Goal: Task Accomplishment & Management: Complete application form

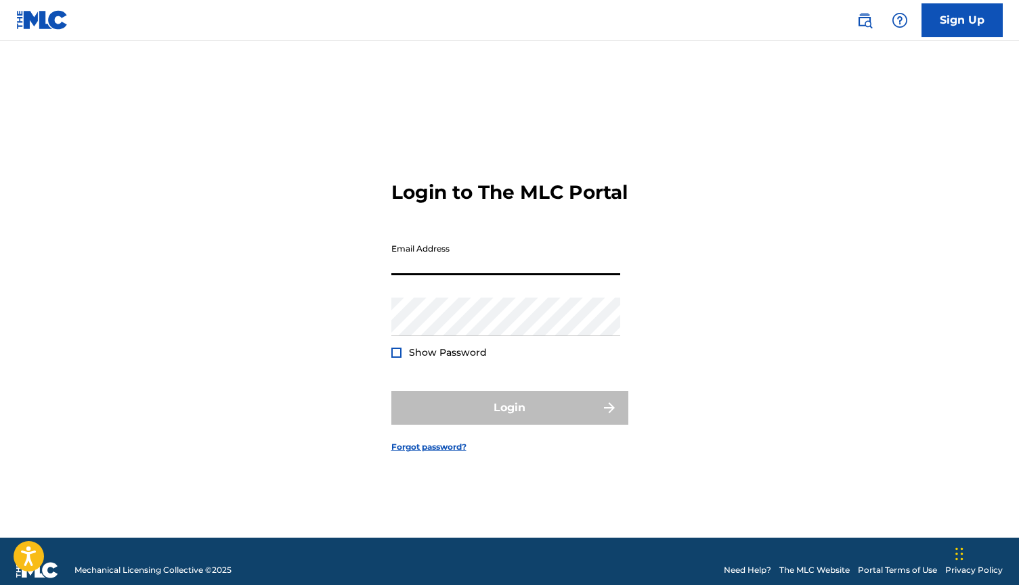
click at [510, 273] on input "Email Address" at bounding box center [505, 256] width 229 height 39
type input "[EMAIL_ADDRESS][DOMAIN_NAME]"
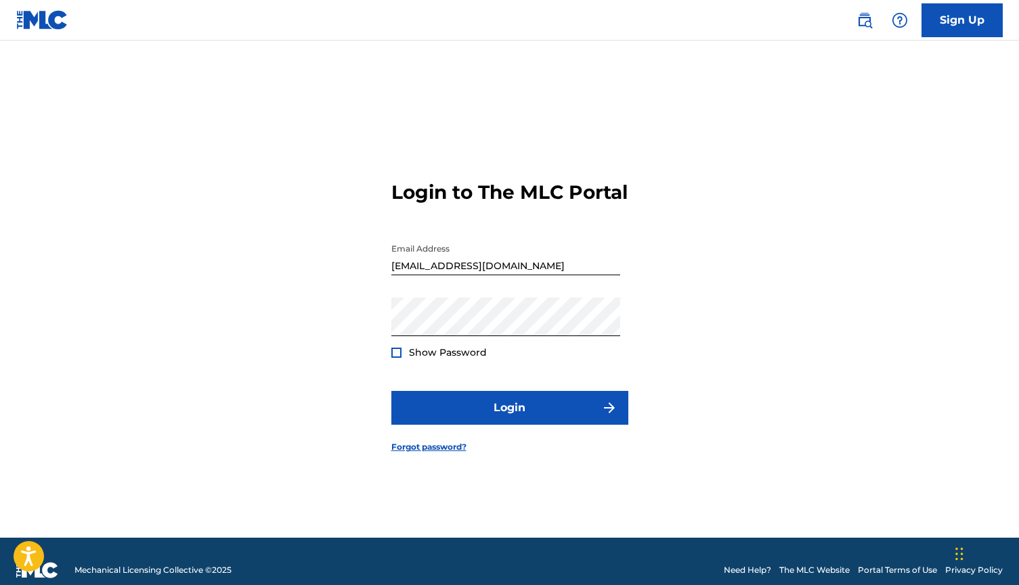
click at [397, 358] on div at bounding box center [396, 353] width 10 height 10
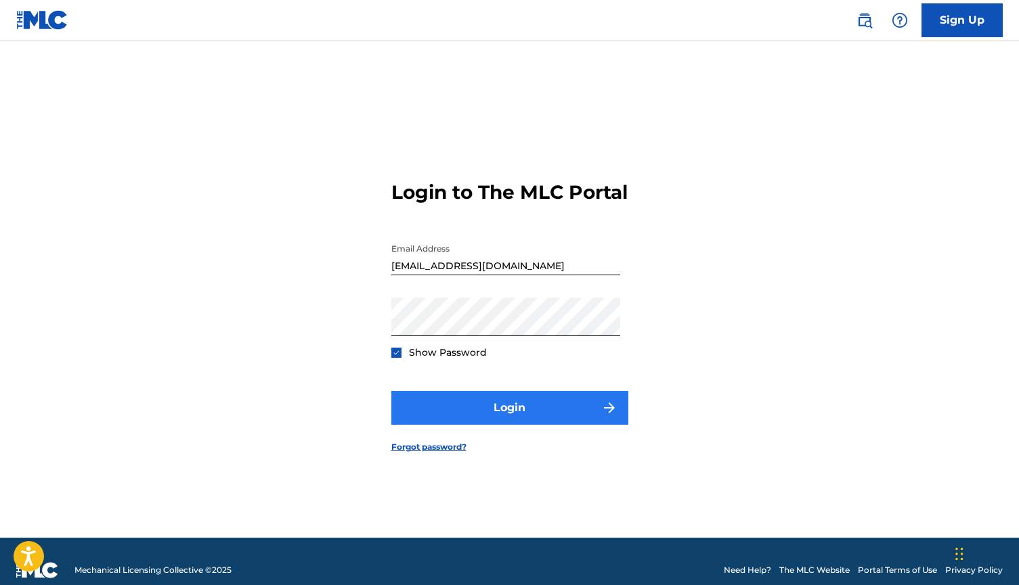
click at [485, 408] on button "Login" at bounding box center [509, 408] width 237 height 34
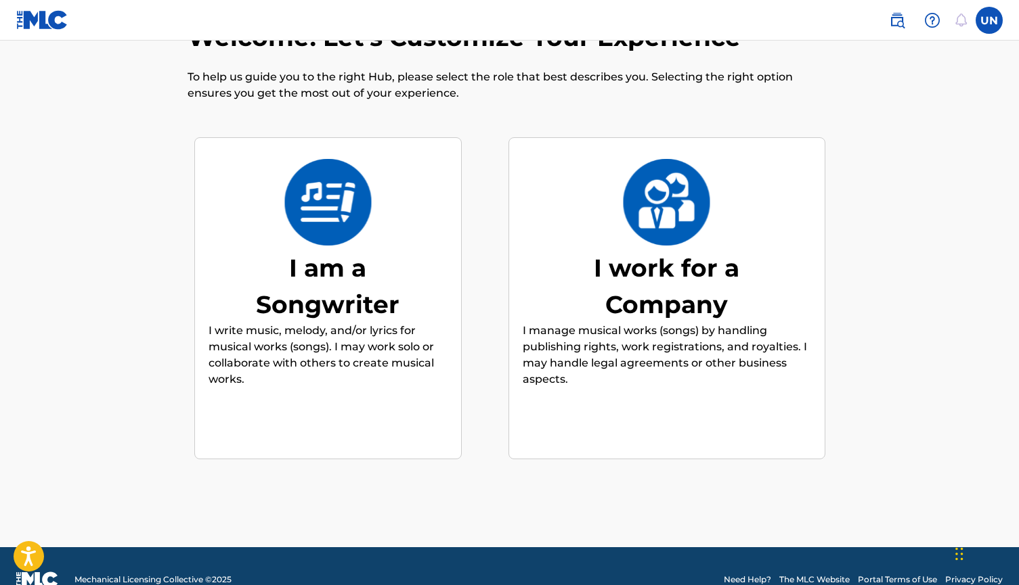
click at [405, 344] on p "I write music, melody, and/or lyrics for musical works (songs). I may work solo…" at bounding box center [327, 355] width 239 height 65
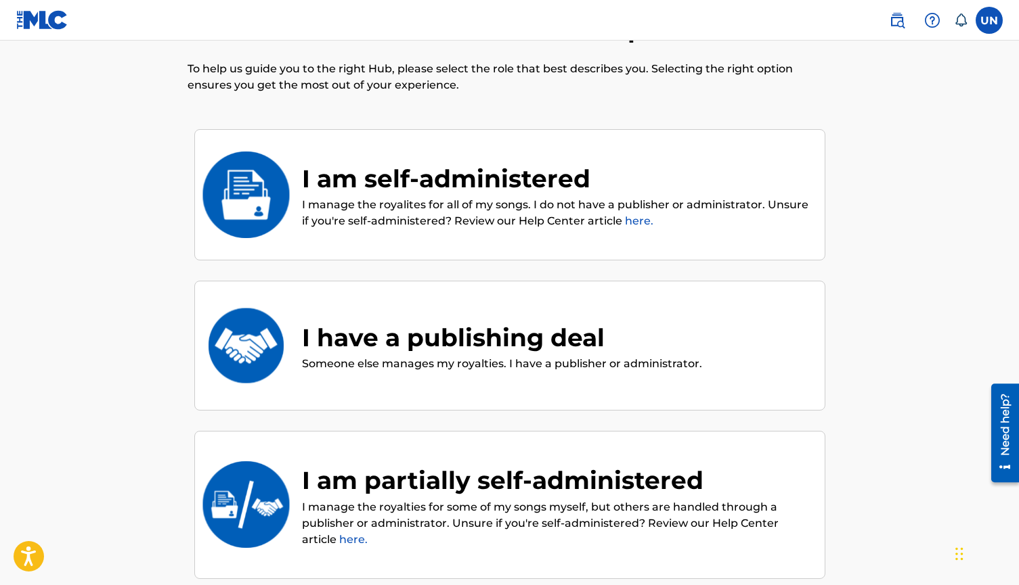
click at [452, 183] on div "I am self-administered" at bounding box center [556, 178] width 509 height 37
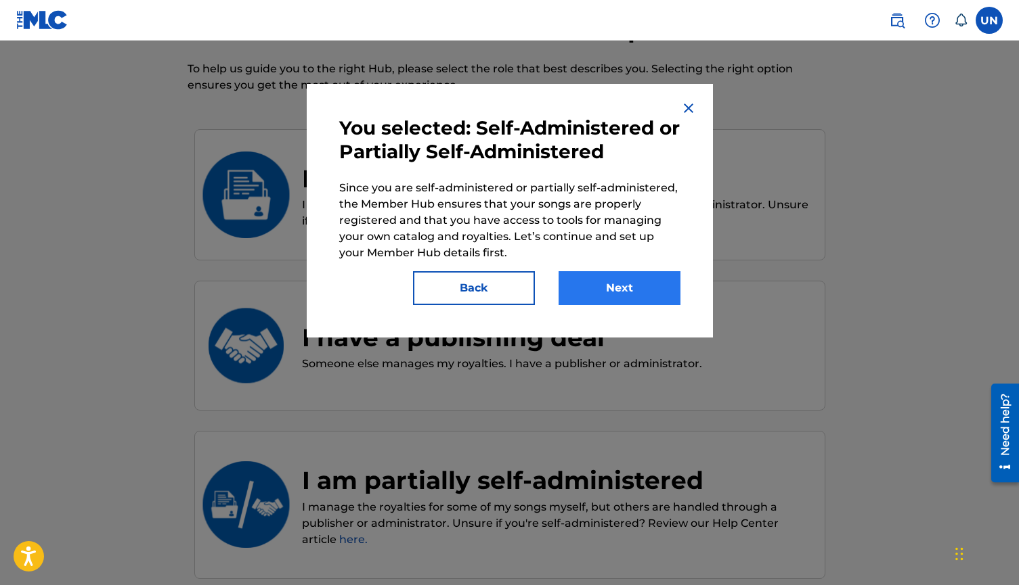
click at [602, 284] on button "Next" at bounding box center [619, 288] width 122 height 34
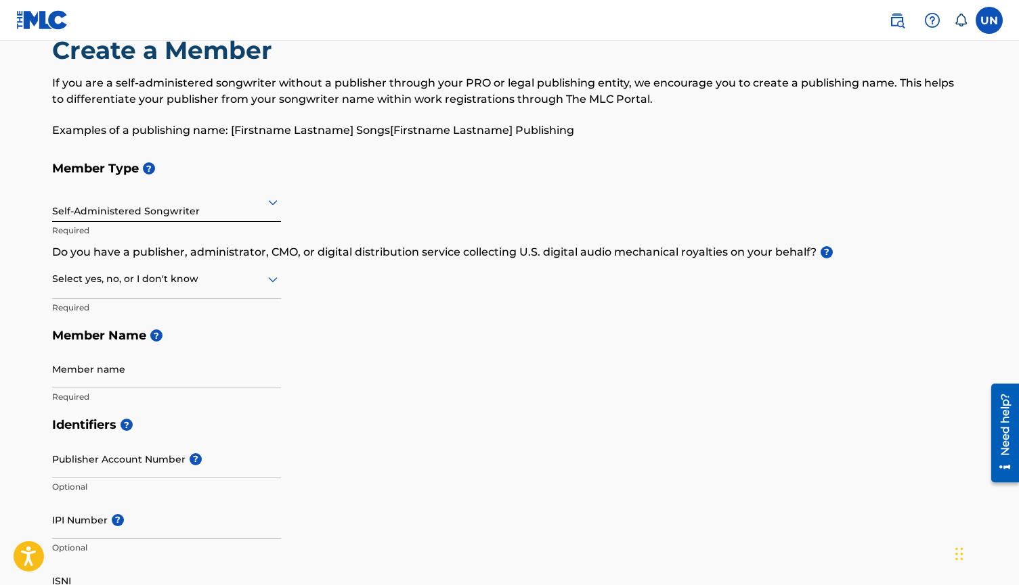
scroll to position [41, 0]
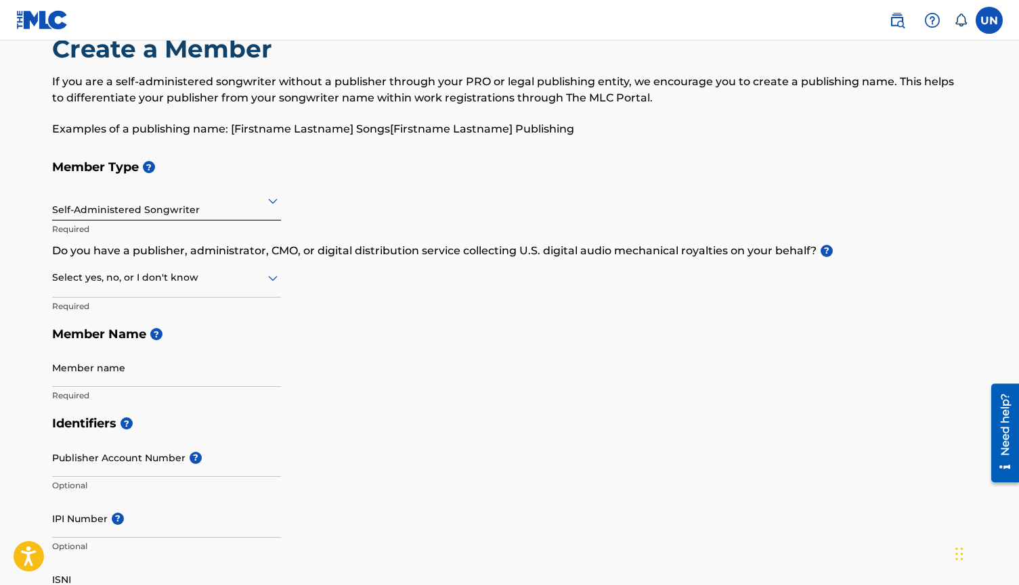
click at [233, 205] on div at bounding box center [166, 200] width 229 height 17
click at [453, 280] on div "Member Type ? Self-Administered Songwriter Required Do you have a publisher, ad…" at bounding box center [509, 281] width 915 height 257
click at [208, 205] on div at bounding box center [166, 200] width 229 height 17
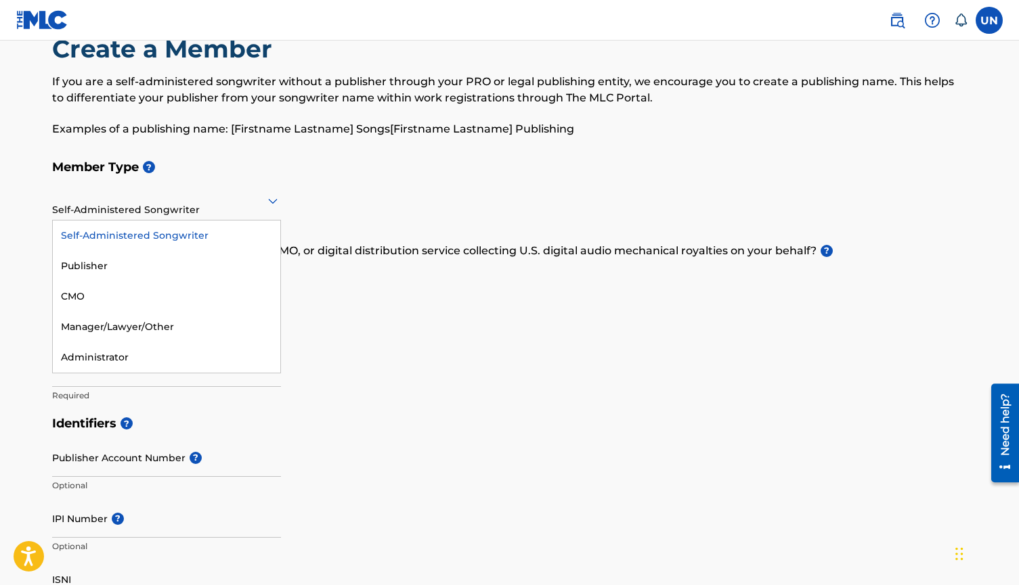
click at [198, 235] on div "Self-Administered Songwriter" at bounding box center [166, 236] width 227 height 30
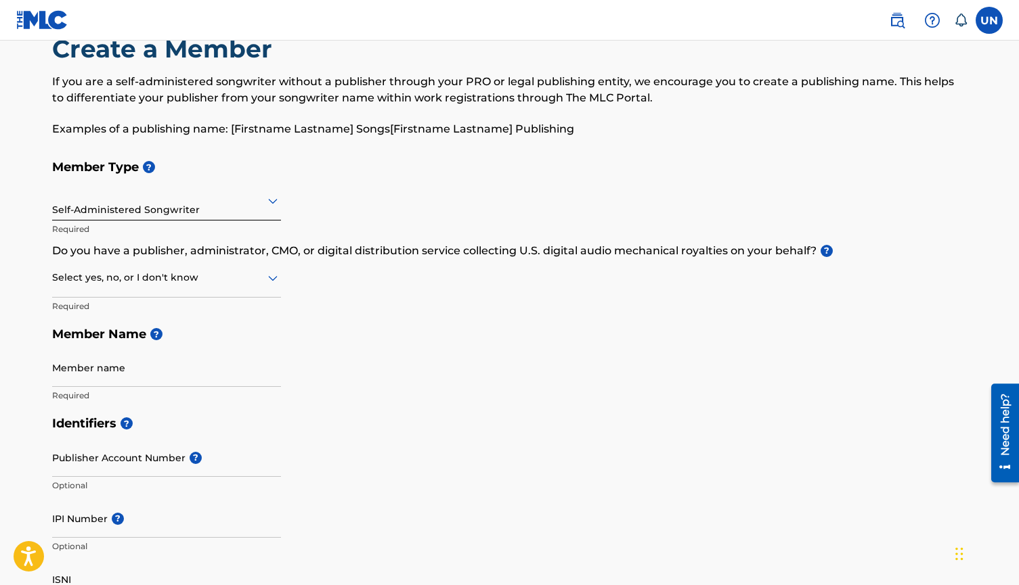
click at [428, 287] on div "Member Type ? Self-Administered Songwriter Required Do you have a publisher, ad…" at bounding box center [509, 281] width 915 height 257
click at [187, 285] on div at bounding box center [166, 277] width 229 height 17
click at [140, 344] on div "No" at bounding box center [166, 343] width 227 height 30
click at [150, 288] on div "No" at bounding box center [166, 277] width 229 height 33
click at [150, 290] on div "No" at bounding box center [166, 277] width 229 height 33
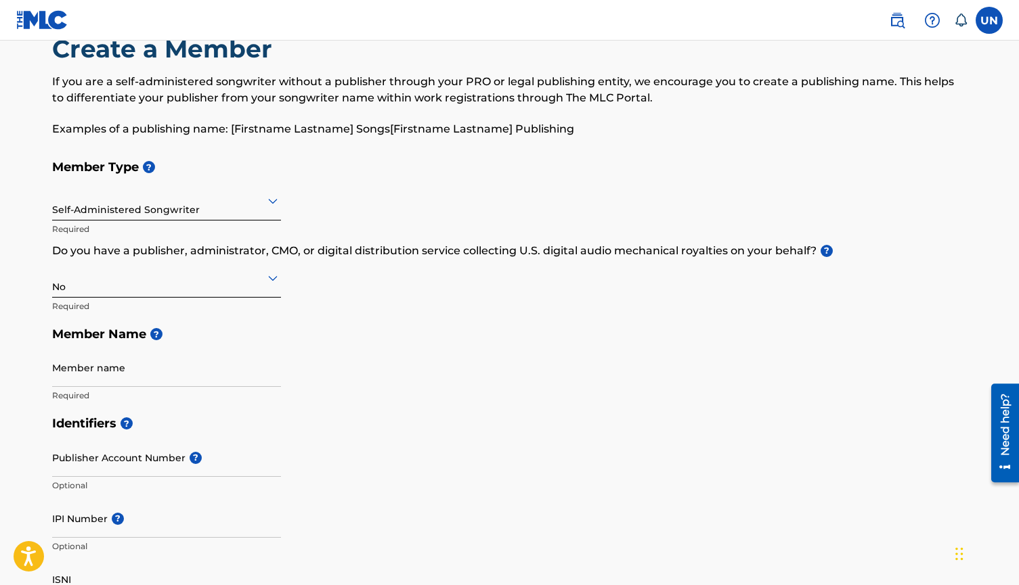
click at [156, 213] on div "Self-Administered Songwriter" at bounding box center [166, 200] width 229 height 33
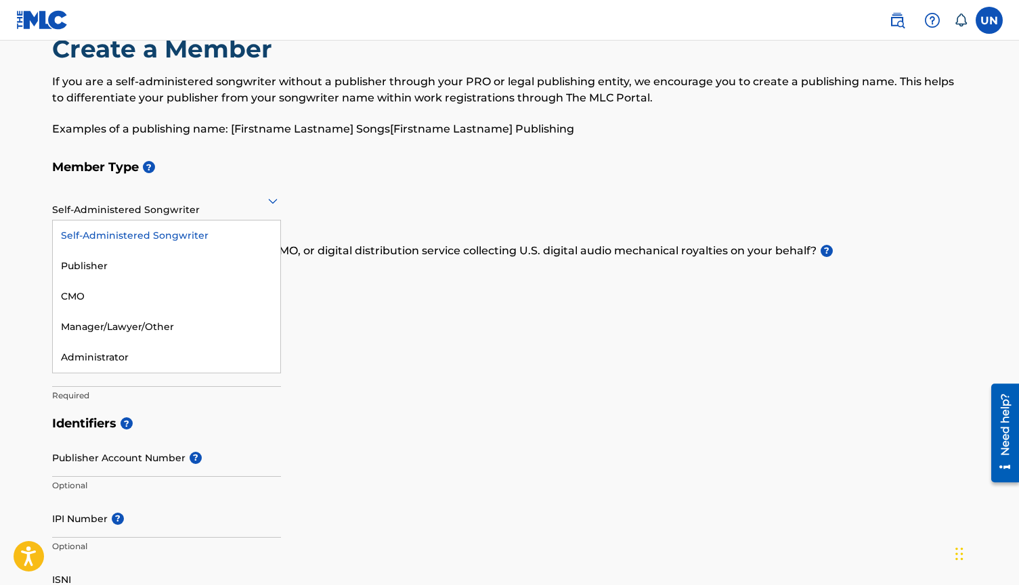
click at [106, 229] on div "Self-Administered Songwriter" at bounding box center [166, 236] width 227 height 30
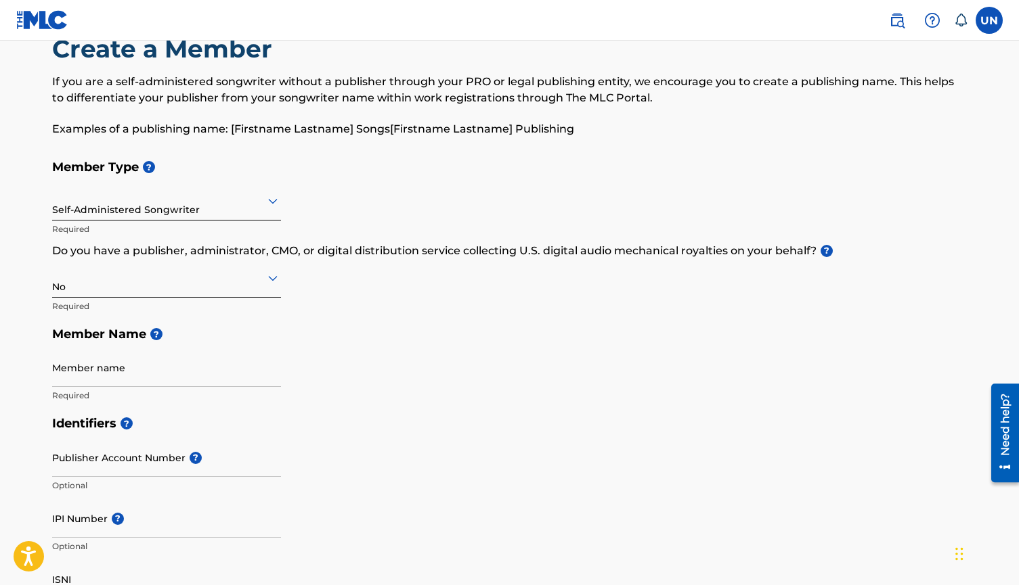
click at [382, 335] on h5 "Member Name ?" at bounding box center [509, 334] width 915 height 29
click at [212, 282] on div at bounding box center [166, 277] width 229 height 17
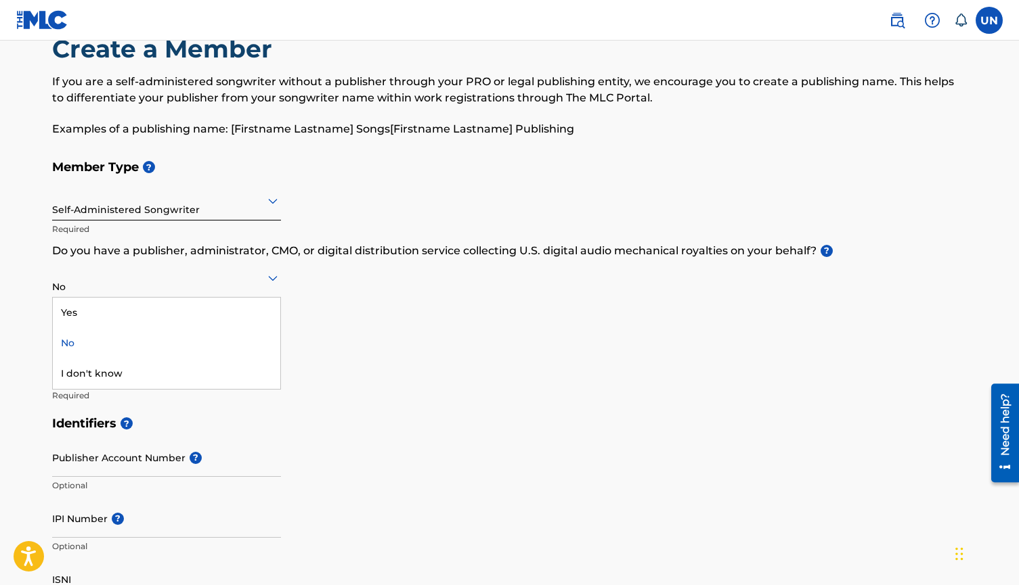
click at [145, 351] on div "No" at bounding box center [166, 343] width 227 height 30
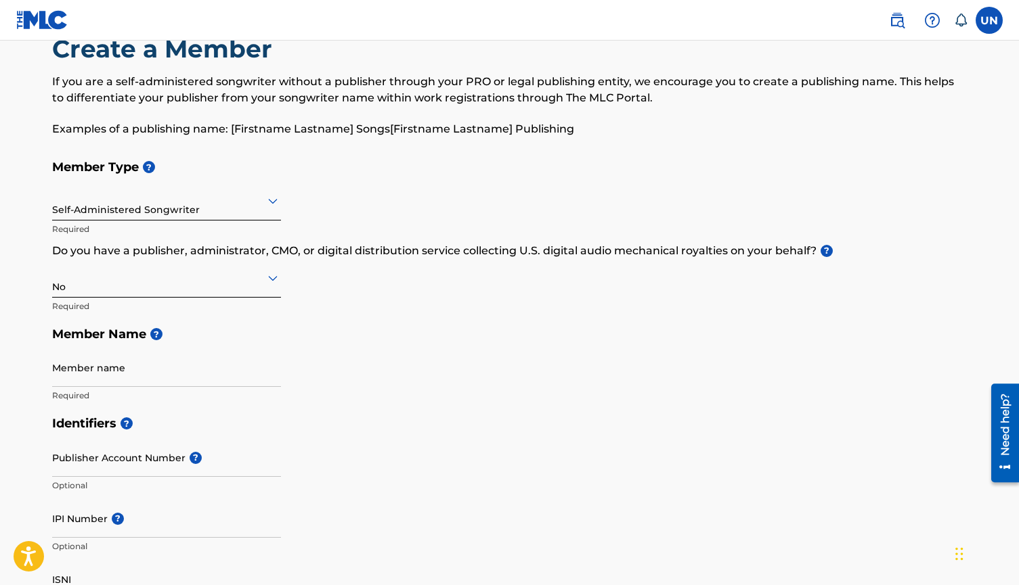
click at [452, 336] on h5 "Member Name ?" at bounding box center [509, 334] width 915 height 29
type input "una [PERSON_NAME]"
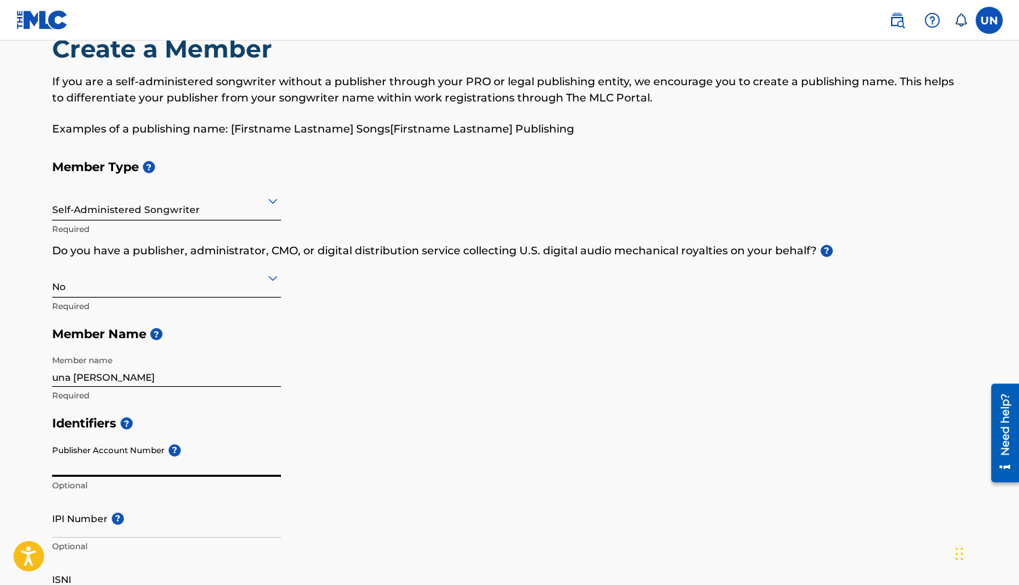
click at [173, 450] on span "?" at bounding box center [172, 451] width 16 height 12
click at [173, 450] on input "Publisher Account Number ?" at bounding box center [166, 458] width 229 height 39
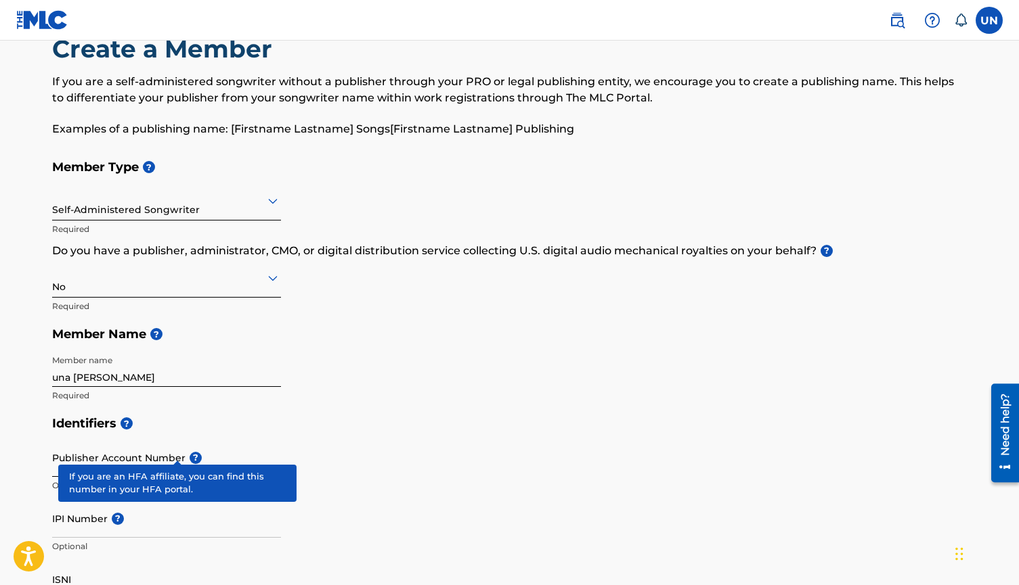
click at [173, 450] on div "Publisher Account Number ? Optional" at bounding box center [166, 469] width 229 height 61
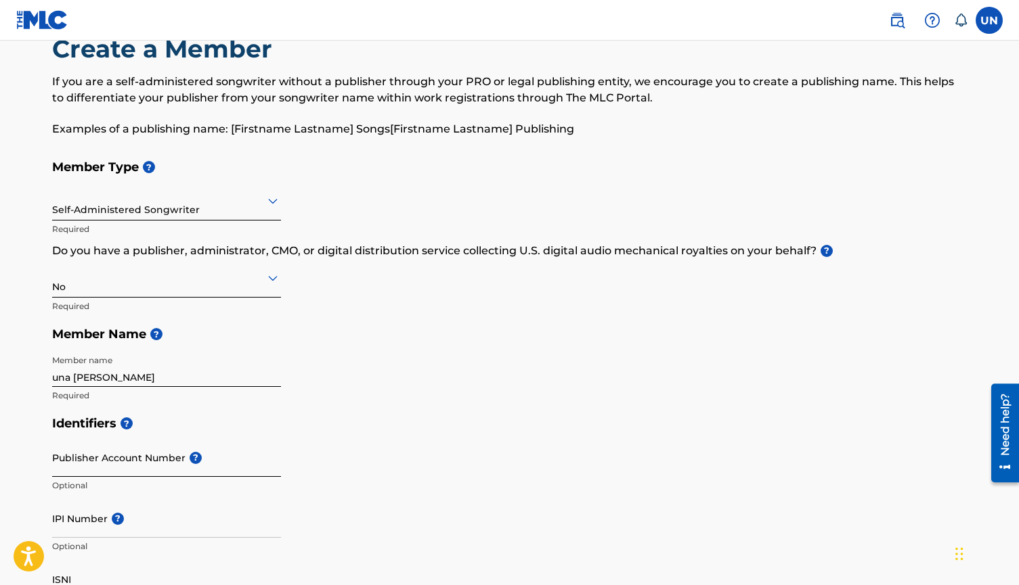
click at [173, 450] on div "Publisher Account Number ? Optional" at bounding box center [166, 469] width 229 height 61
paste input "#7700897"
click at [61, 469] on input "#7700897" at bounding box center [166, 458] width 229 height 39
click at [110, 474] on input "7700897" at bounding box center [166, 458] width 229 height 39
click at [71, 466] on input "7700897" at bounding box center [166, 458] width 229 height 39
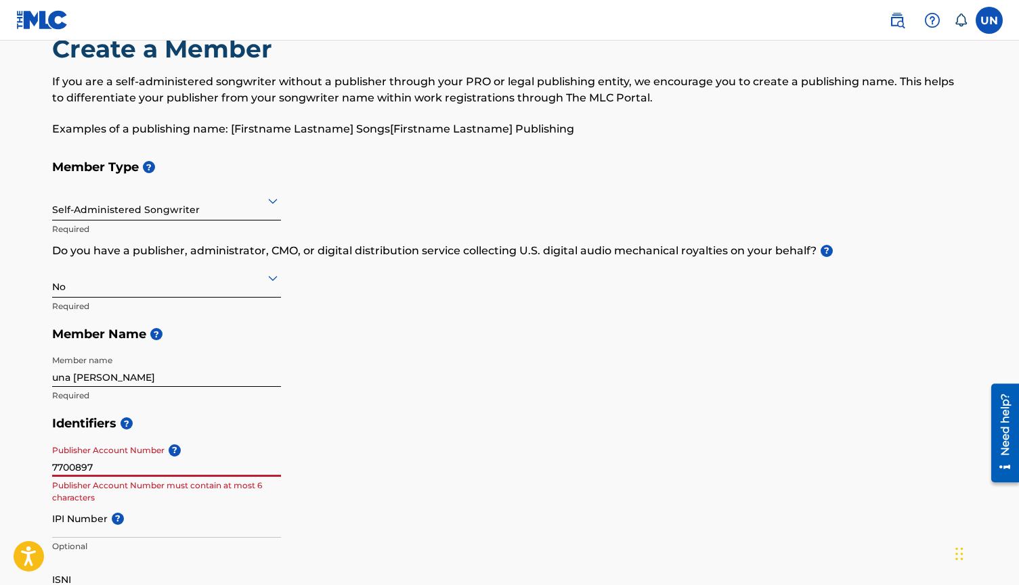
click at [129, 462] on input "7700897" at bounding box center [166, 458] width 229 height 39
type input "7700897"
click at [451, 428] on h5 "Identifiers ?" at bounding box center [509, 423] width 915 height 29
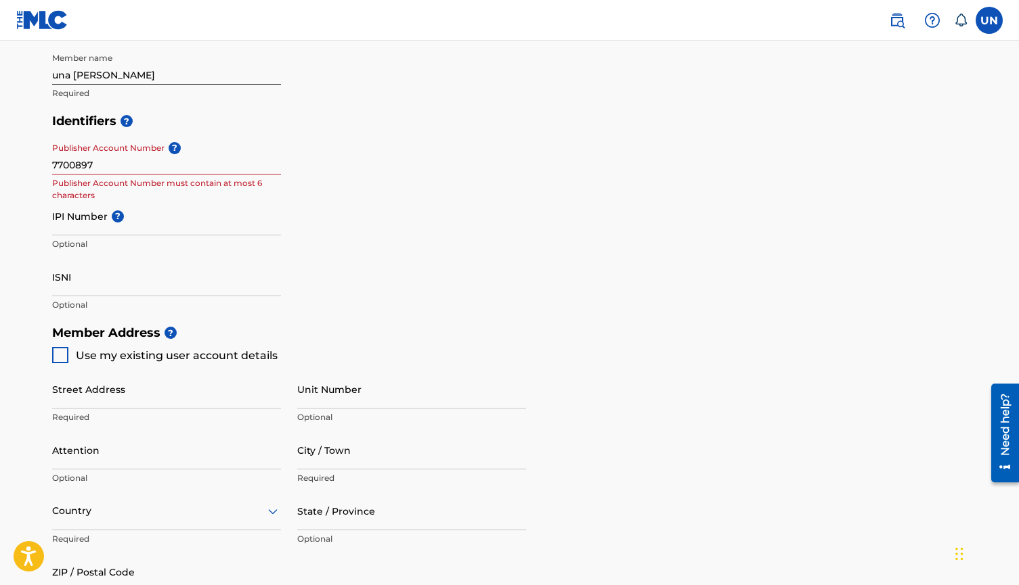
scroll to position [355, 0]
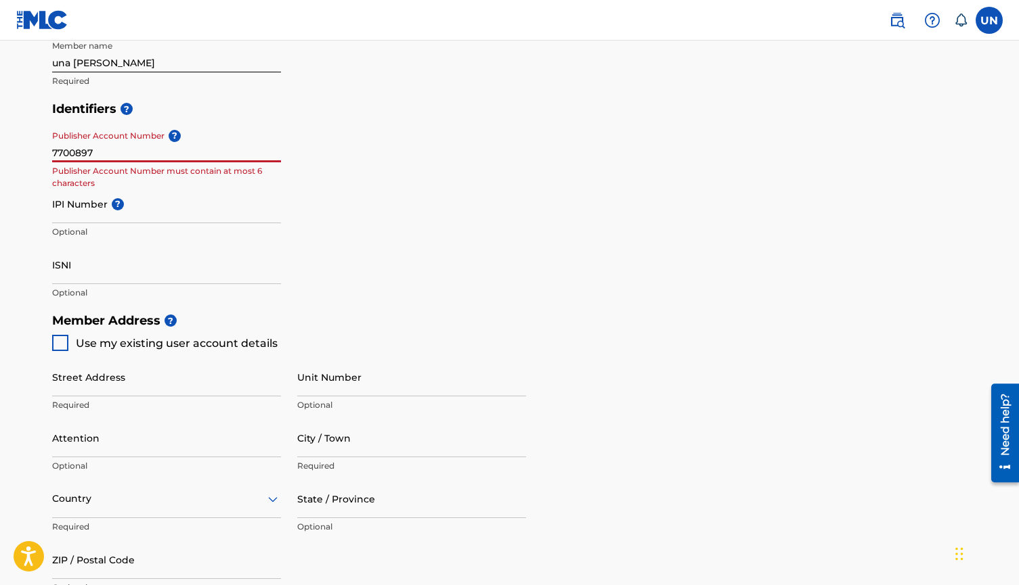
drag, startPoint x: 114, startPoint y: 154, endPoint x: 0, endPoint y: 154, distance: 114.4
click at [0, 154] on main "Create a Member If you are a self-administered songwriter without a publisher t…" at bounding box center [509, 293] width 1019 height 1216
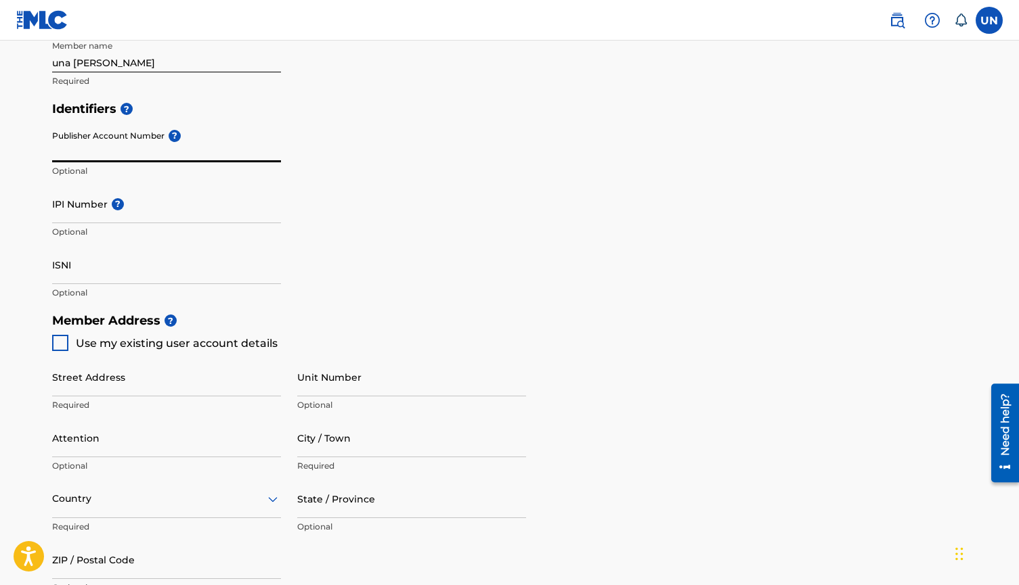
click at [478, 179] on div "Identifiers ? Publisher Account Number ? Optional IPI Number ? Optional ISNI Op…" at bounding box center [509, 201] width 915 height 212
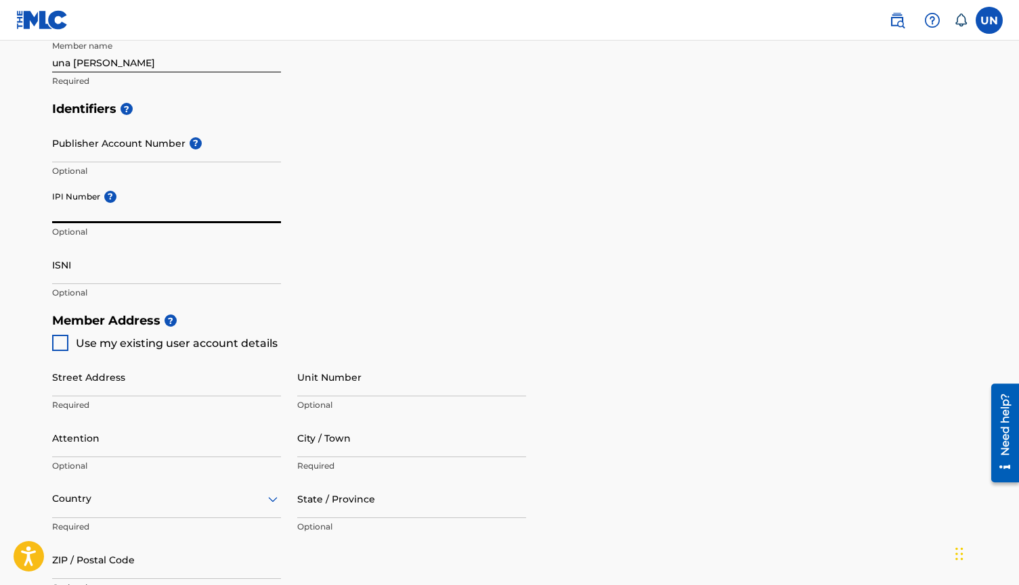
click at [154, 219] on input "IPI Number ?" at bounding box center [166, 204] width 229 height 39
click at [126, 147] on input "Publisher Account Number ?" at bounding box center [166, 143] width 229 height 39
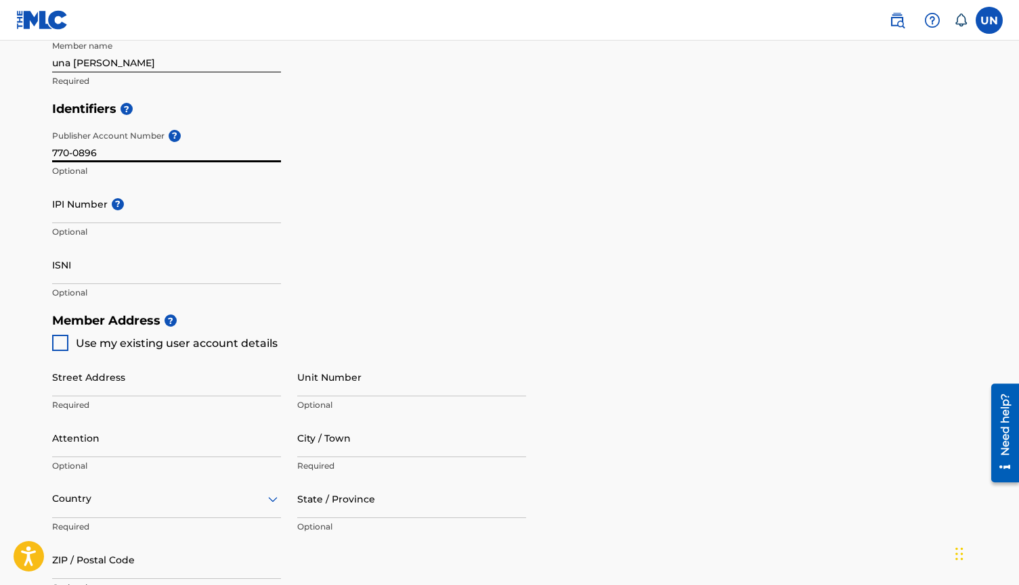
type input "770-0896"
drag, startPoint x: 111, startPoint y: 157, endPoint x: 10, endPoint y: 156, distance: 100.8
click at [10, 156] on main "Create a Member If you are a self-administered songwriter without a publisher t…" at bounding box center [509, 293] width 1019 height 1216
click at [469, 177] on div "Identifiers ? Publisher Account Number ? Optional IPI Number ? Optional ISNI Op…" at bounding box center [509, 201] width 915 height 212
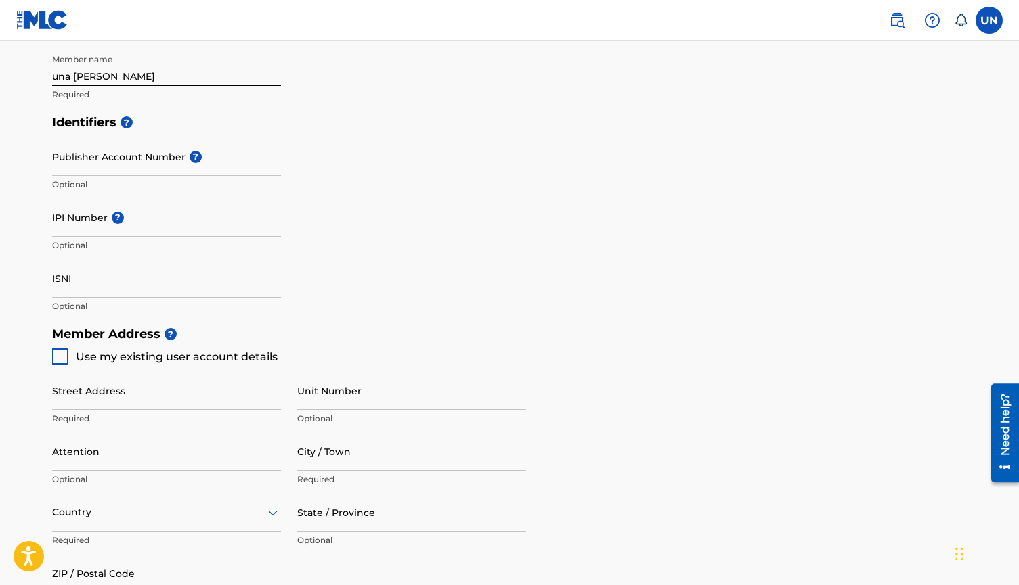
scroll to position [328, 0]
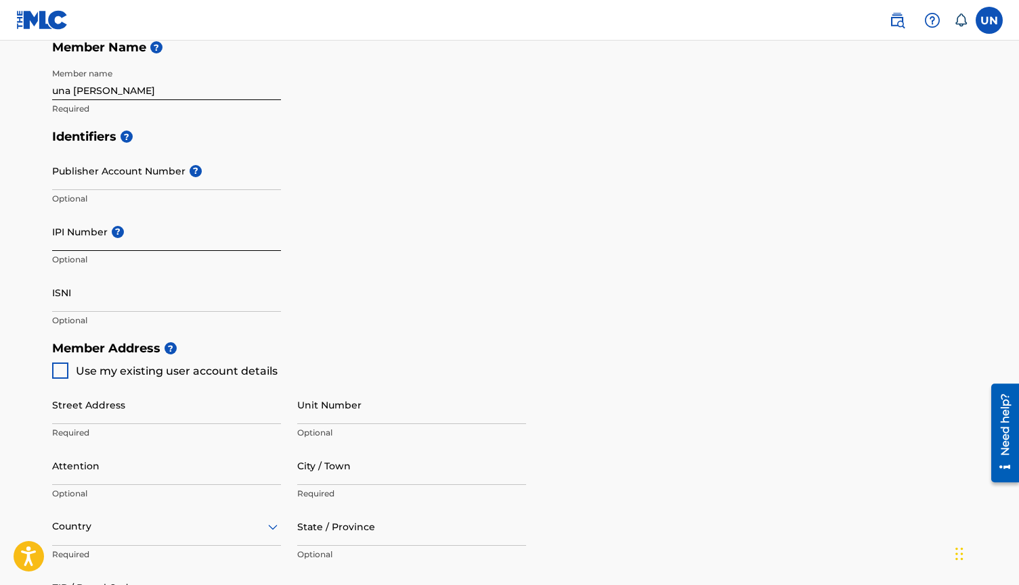
click at [84, 244] on input "IPI Number ?" at bounding box center [166, 232] width 229 height 39
paste input "1278154827"
type input "1278154827"
click at [453, 257] on div "Identifiers ? Publisher Account Number ? Optional IPI Number ? 1278154827 Optio…" at bounding box center [509, 228] width 915 height 212
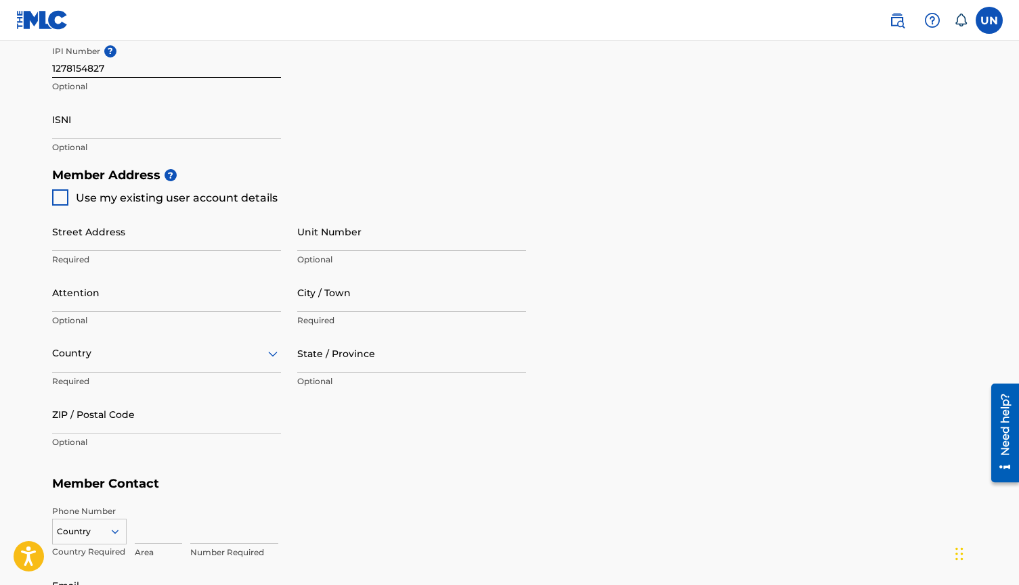
scroll to position [502, 0]
click at [63, 189] on div at bounding box center [60, 197] width 16 height 16
type input "[STREET_ADDRESS]"
type input "[GEOGRAPHIC_DATA]"
type input "90046"
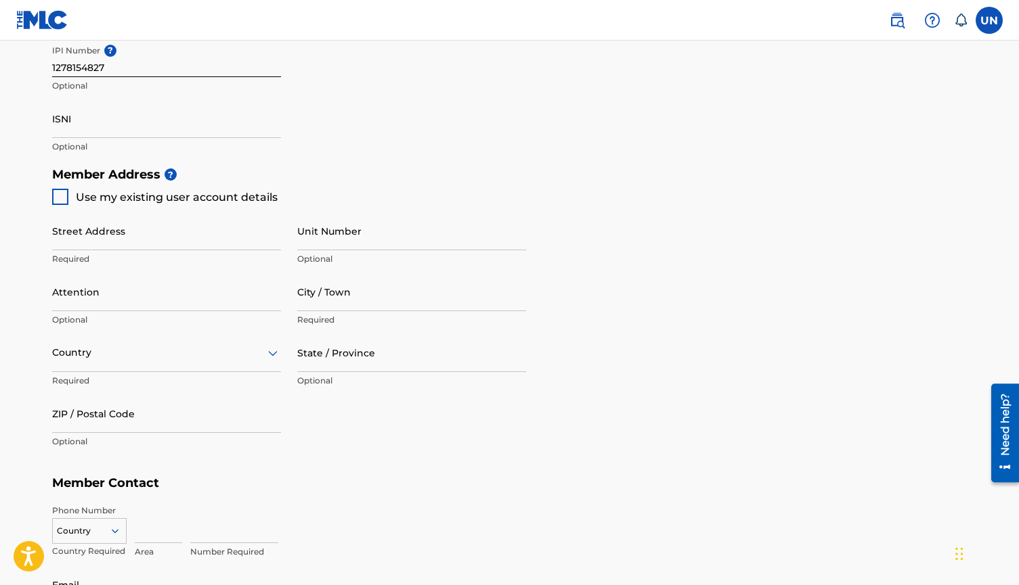
type input "310"
type input "2457089"
type input "[EMAIL_ADDRESS][DOMAIN_NAME]"
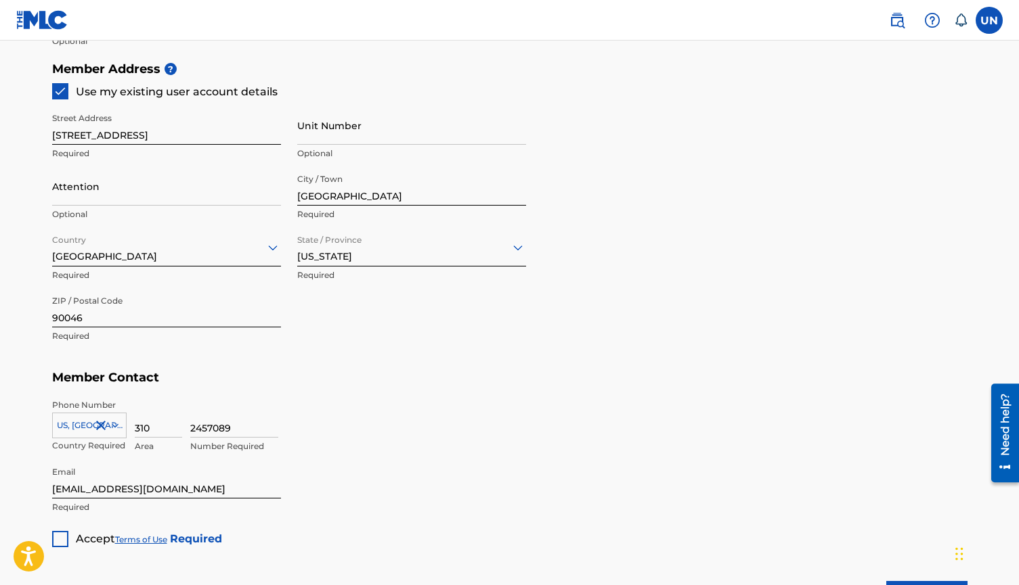
scroll to position [602, 0]
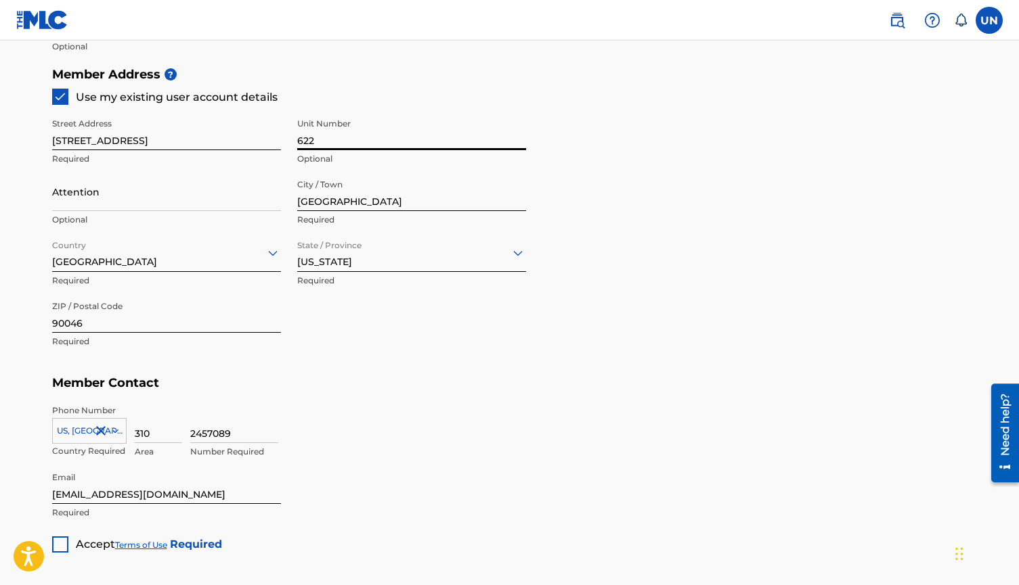
type input "622"
click at [447, 452] on div "2457089 Number Required" at bounding box center [578, 435] width 777 height 61
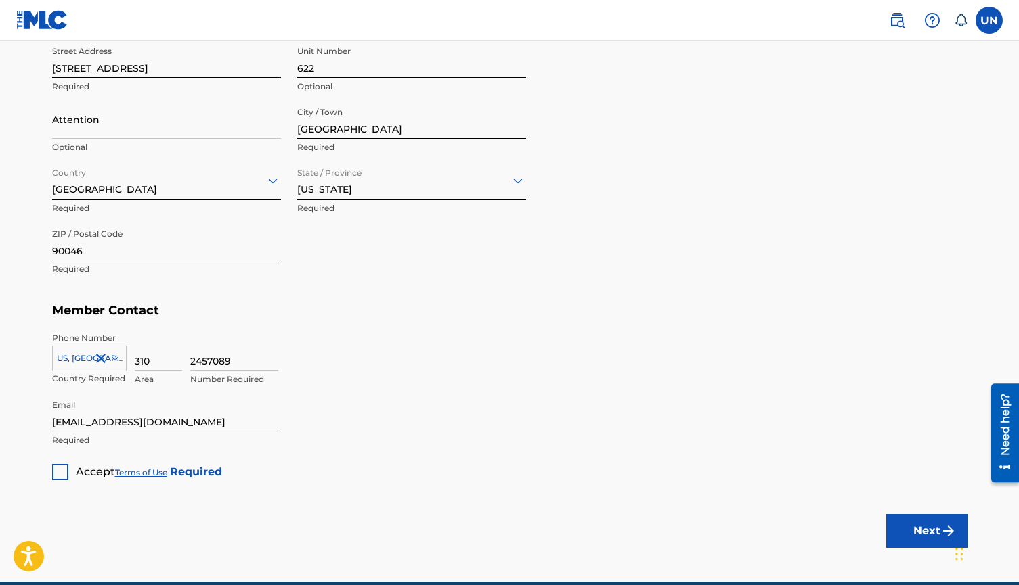
scroll to position [688, 0]
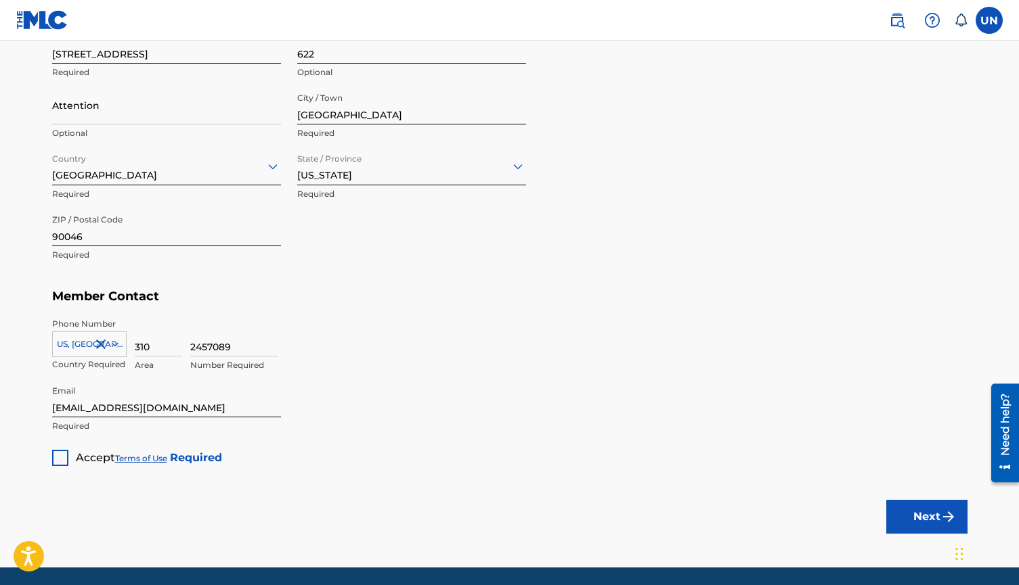
click at [69, 458] on div "Accept Terms of Use Required" at bounding box center [137, 453] width 170 height 26
click at [61, 457] on div at bounding box center [60, 458] width 16 height 16
click at [941, 514] on img "submit" at bounding box center [948, 517] width 16 height 16
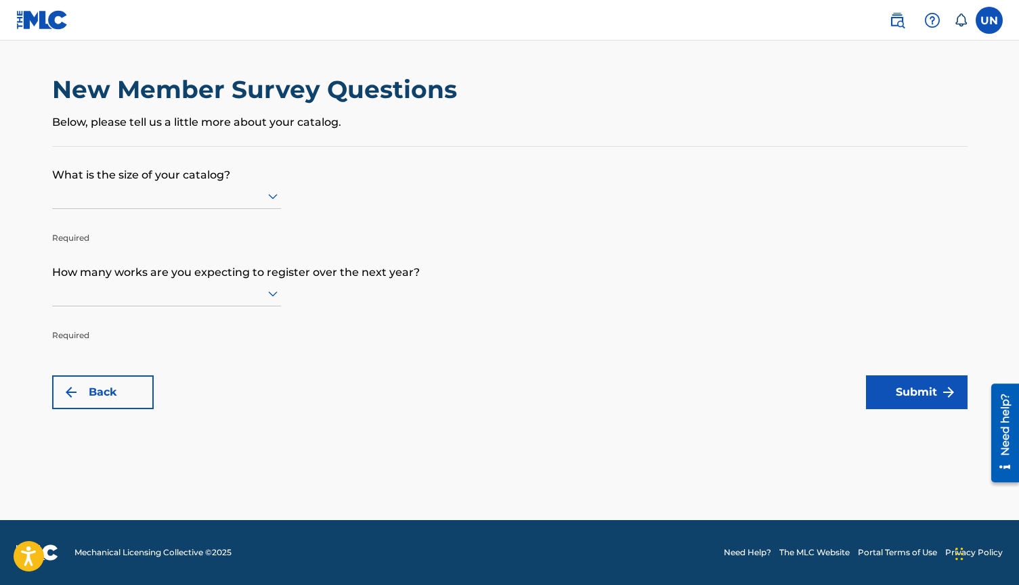
click at [248, 204] on div at bounding box center [166, 195] width 229 height 17
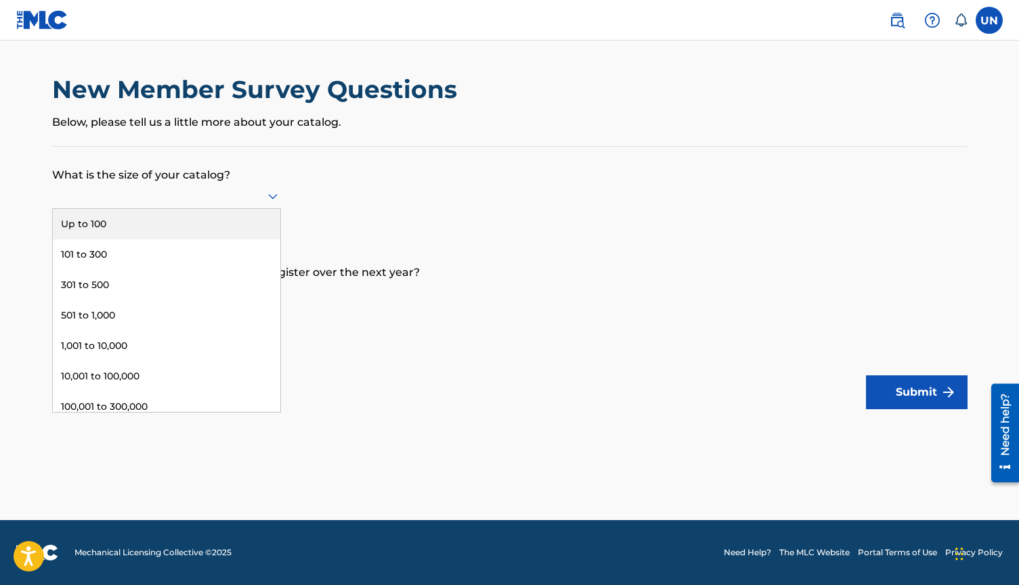
click at [226, 233] on div "Up to 100" at bounding box center [166, 224] width 227 height 30
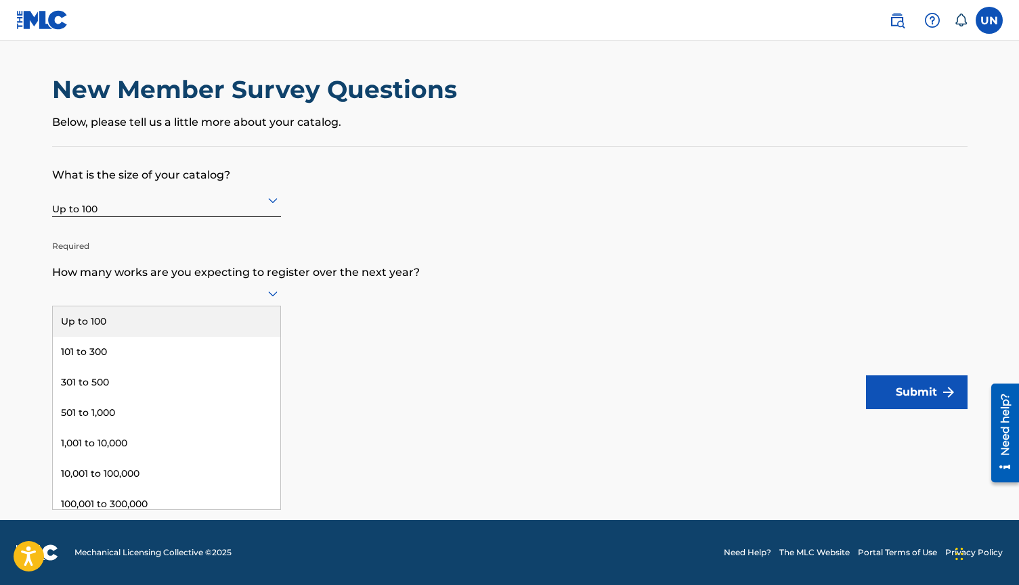
click at [214, 298] on div at bounding box center [166, 293] width 229 height 17
click at [173, 332] on div "Up to 100" at bounding box center [166, 322] width 227 height 30
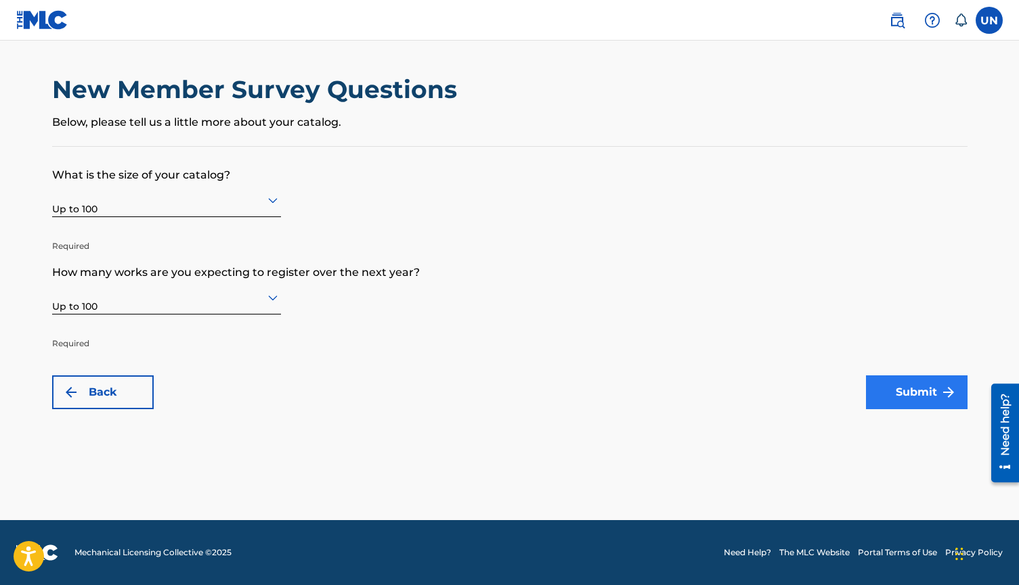
click at [933, 388] on button "Submit" at bounding box center [917, 393] width 102 height 34
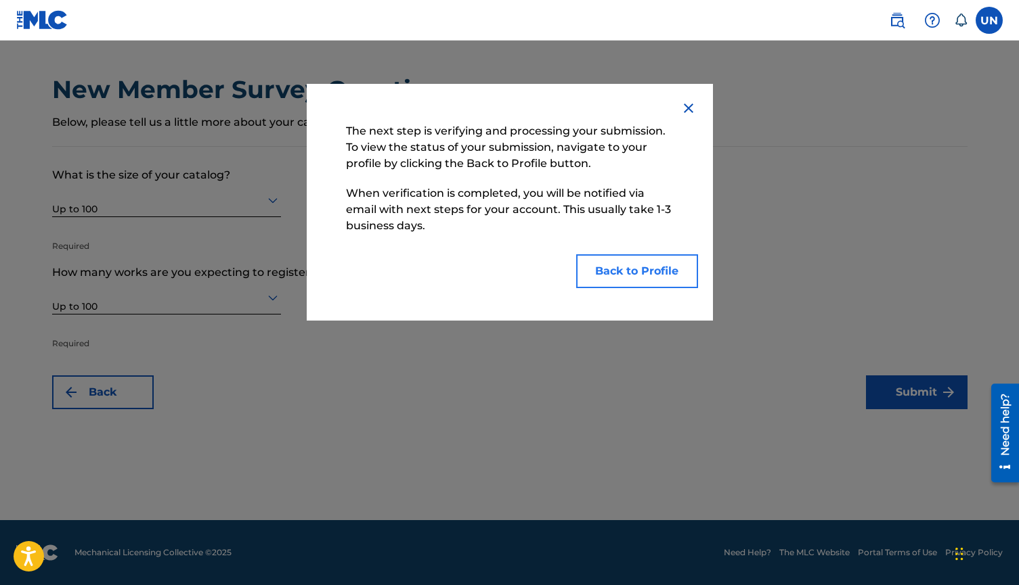
click at [631, 275] on button "Back to Profile" at bounding box center [637, 271] width 122 height 34
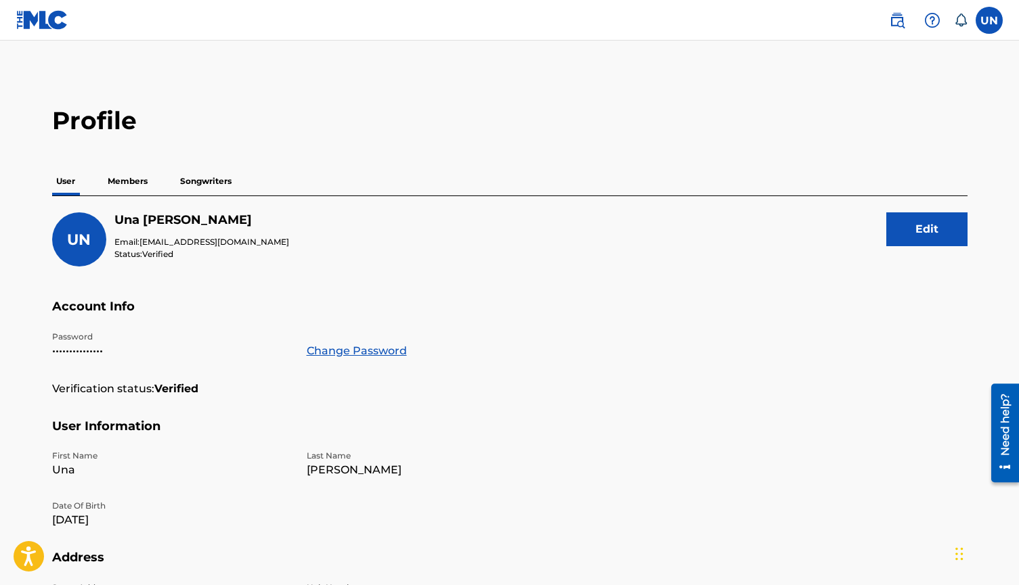
click at [127, 186] on p "Members" at bounding box center [128, 181] width 48 height 28
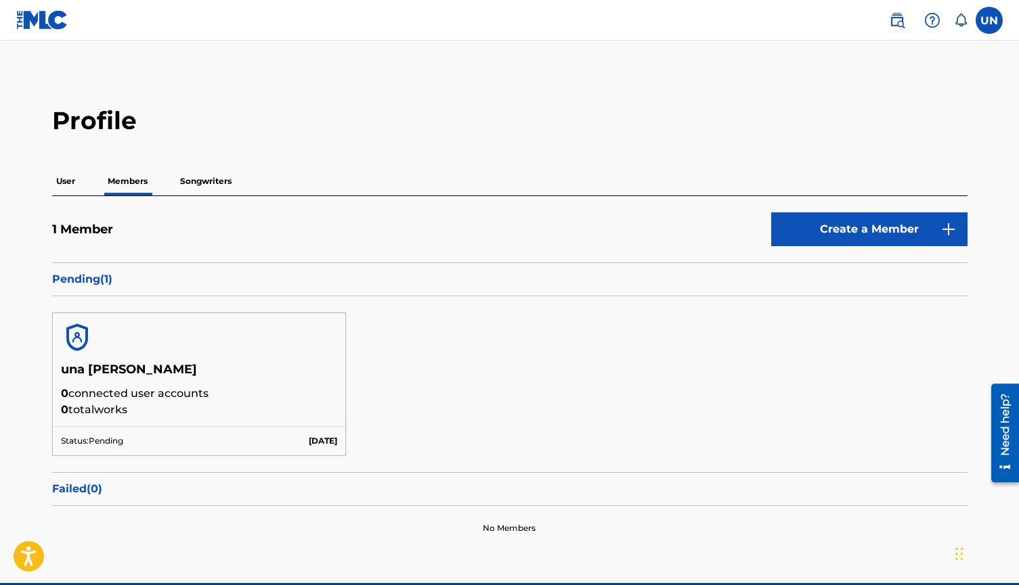
click at [199, 178] on p "Songwriters" at bounding box center [206, 181] width 60 height 28
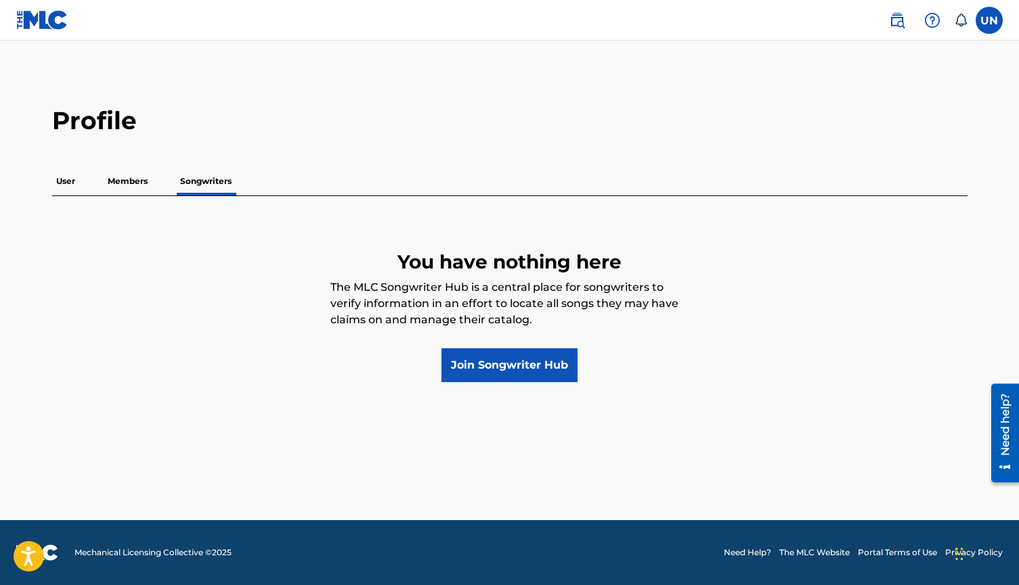
click at [53, 182] on p "User" at bounding box center [65, 181] width 27 height 28
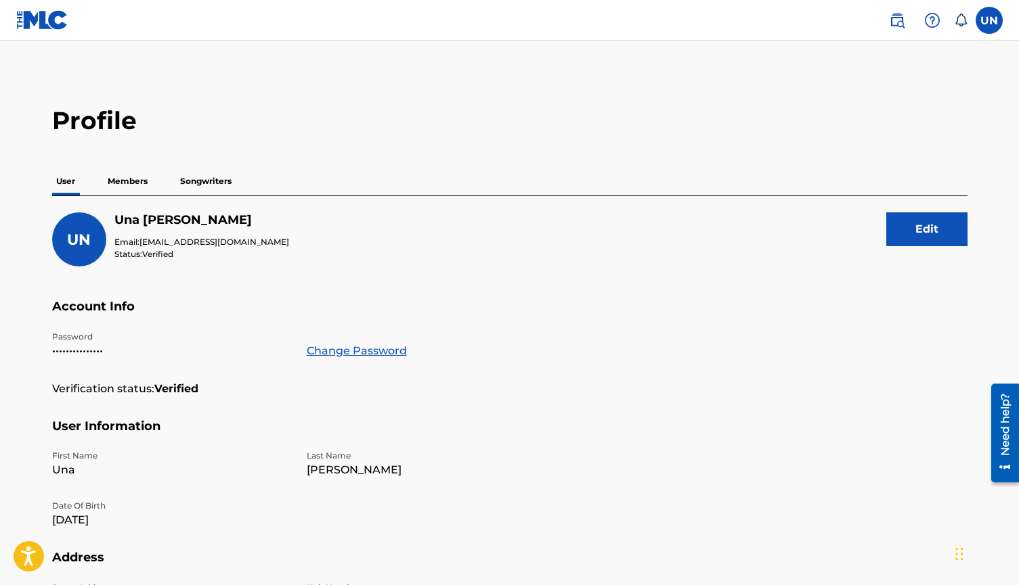
click at [43, 28] on img at bounding box center [42, 20] width 52 height 20
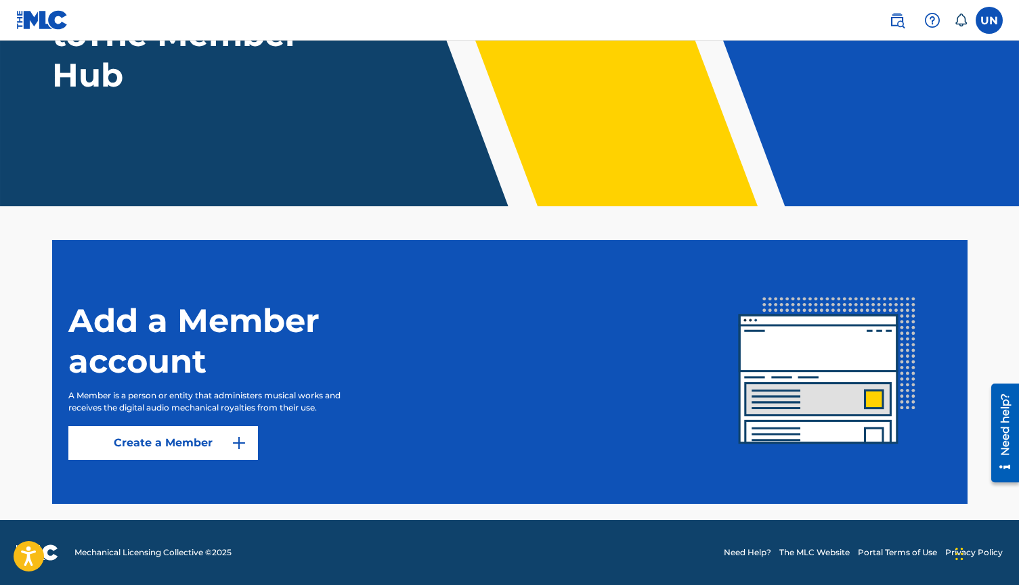
scroll to position [166, 0]
click at [213, 439] on link "Create a Member" at bounding box center [163, 443] width 190 height 34
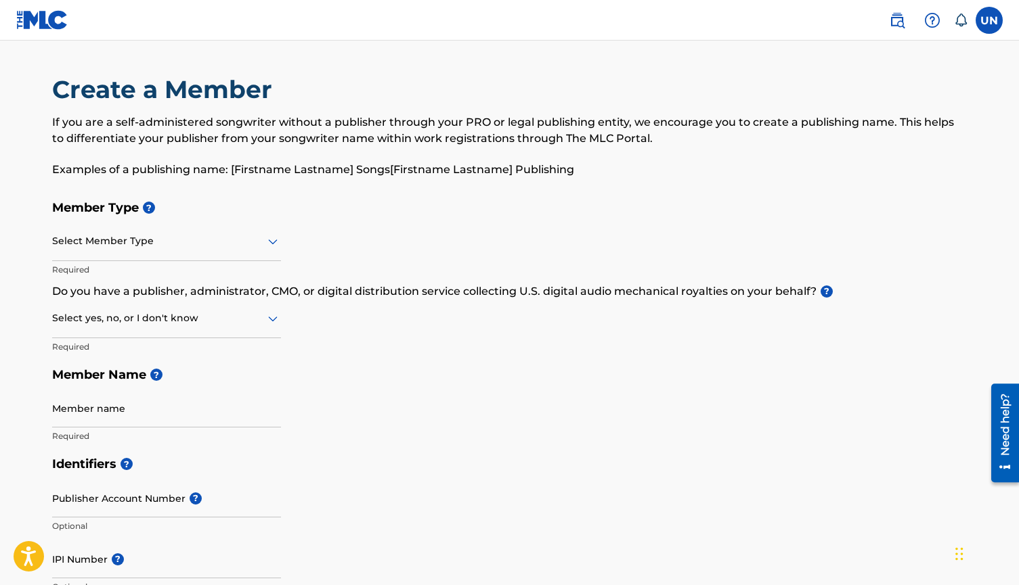
click at [214, 240] on div at bounding box center [166, 241] width 229 height 17
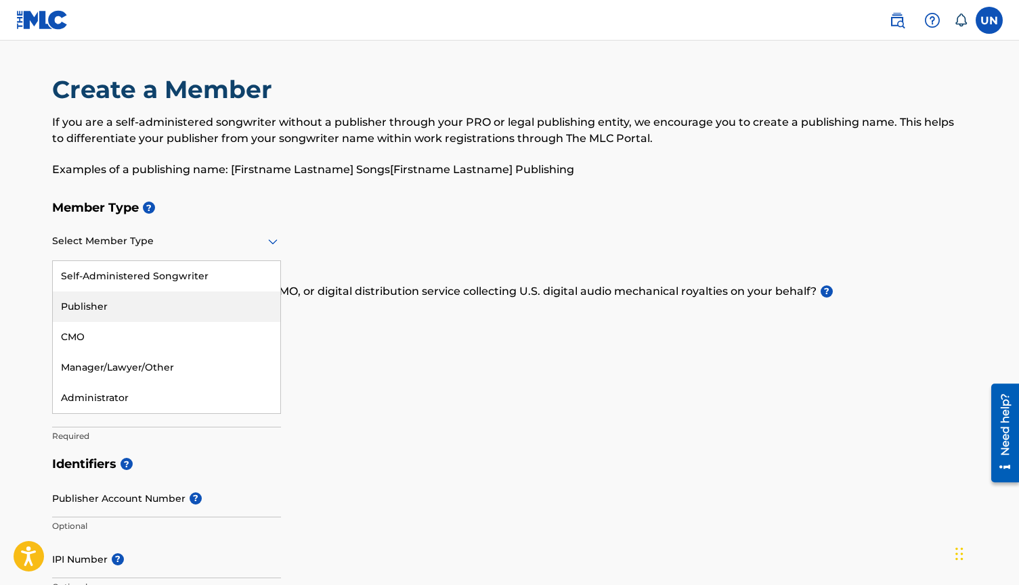
click at [175, 303] on div "Publisher" at bounding box center [166, 307] width 227 height 30
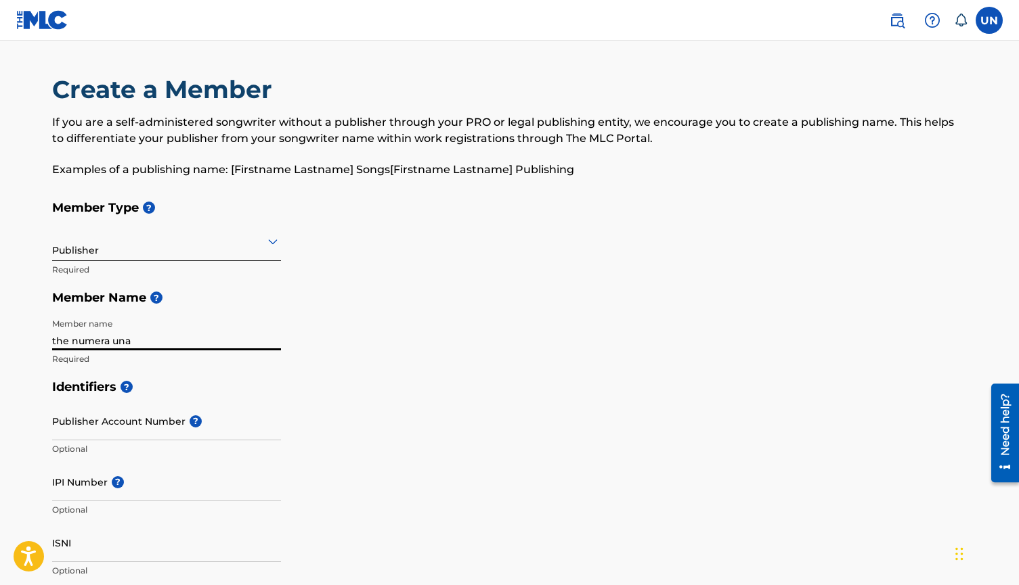
type input "the numera una"
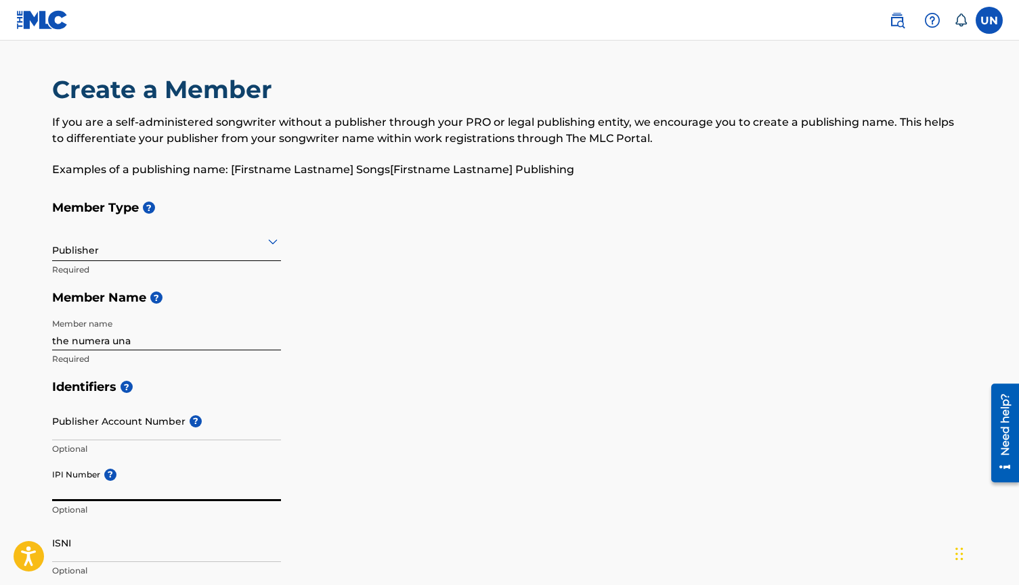
paste input "#1274940435"
drag, startPoint x: 58, startPoint y: 487, endPoint x: 45, endPoint y: 487, distance: 12.2
click at [47, 487] on div "Create a Member If you are a self-administered songwriter without a publisher t…" at bounding box center [510, 575] width 948 height 1003
type input "1274940435"
click at [378, 440] on div "Identifiers ? Publisher Account Number ? Optional IPI Number ? 1274940435 Optio…" at bounding box center [509, 479] width 915 height 212
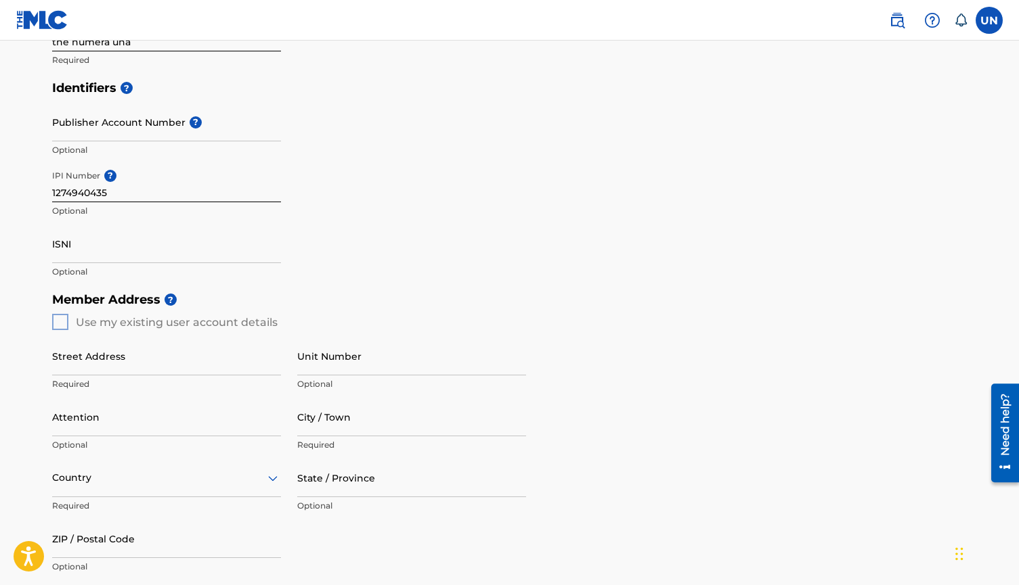
scroll to position [330, 0]
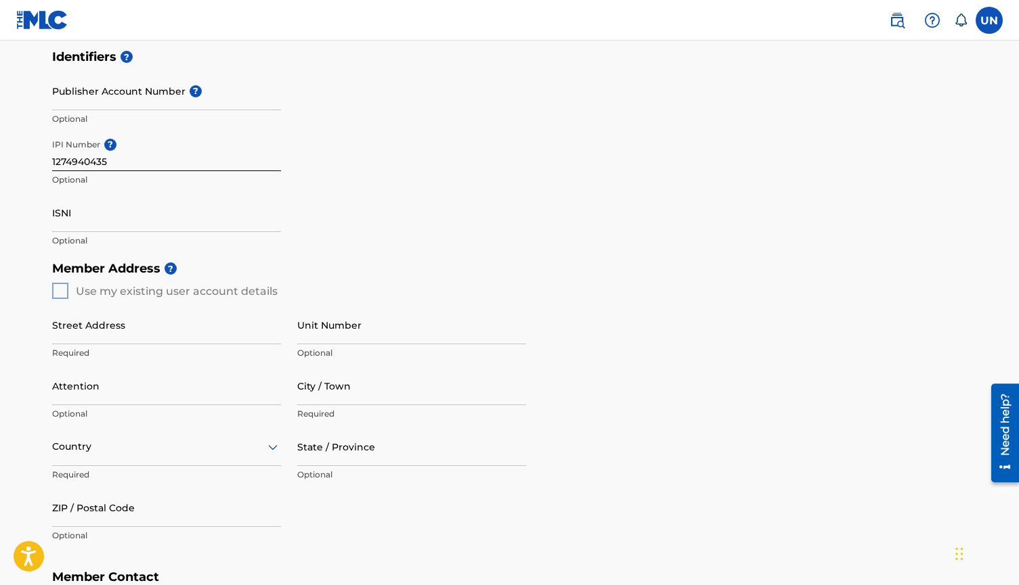
click at [55, 288] on div "Member Address ? Use my existing user account details Street Address Required U…" at bounding box center [509, 408] width 915 height 309
click at [60, 292] on div "Member Address ? Use my existing user account details Street Address Required U…" at bounding box center [509, 408] width 915 height 309
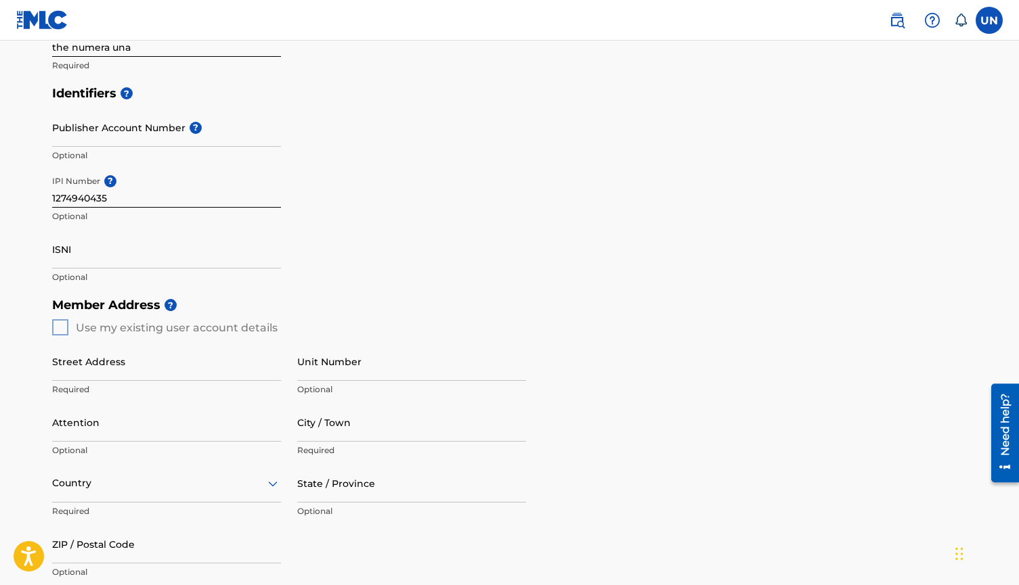
scroll to position [296, 0]
click at [65, 334] on div "Street Address Required Unit Number Optional Attention Optional City / Town Req…" at bounding box center [289, 462] width 474 height 257
click at [58, 325] on div "Member Address ? Use my existing user account details Street Address Required U…" at bounding box center [509, 443] width 915 height 309
type input "[STREET_ADDRESS]"
type input "622"
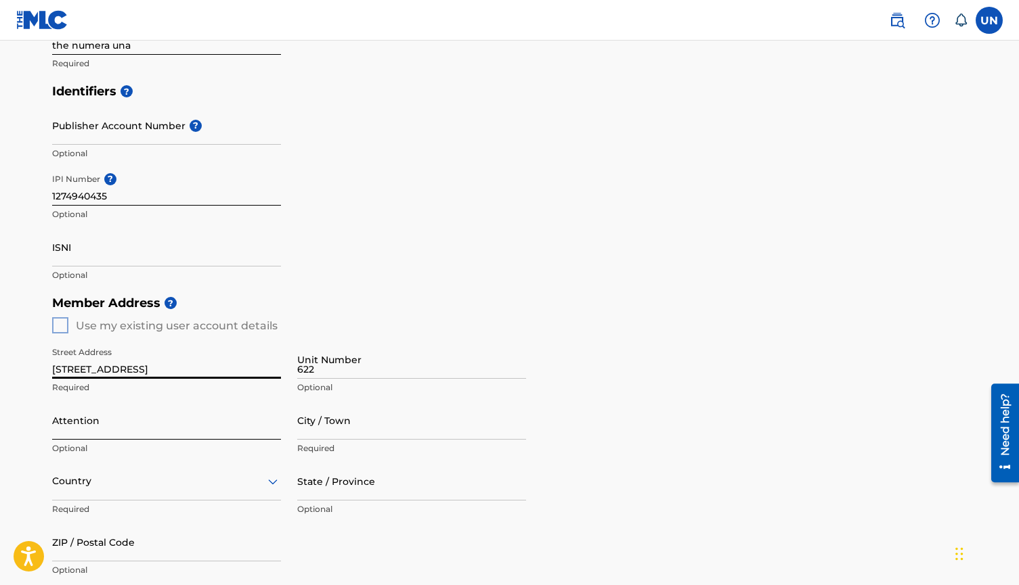
type input "[GEOGRAPHIC_DATA]"
type input "CA"
type input "90046"
type input "[GEOGRAPHIC_DATA]"
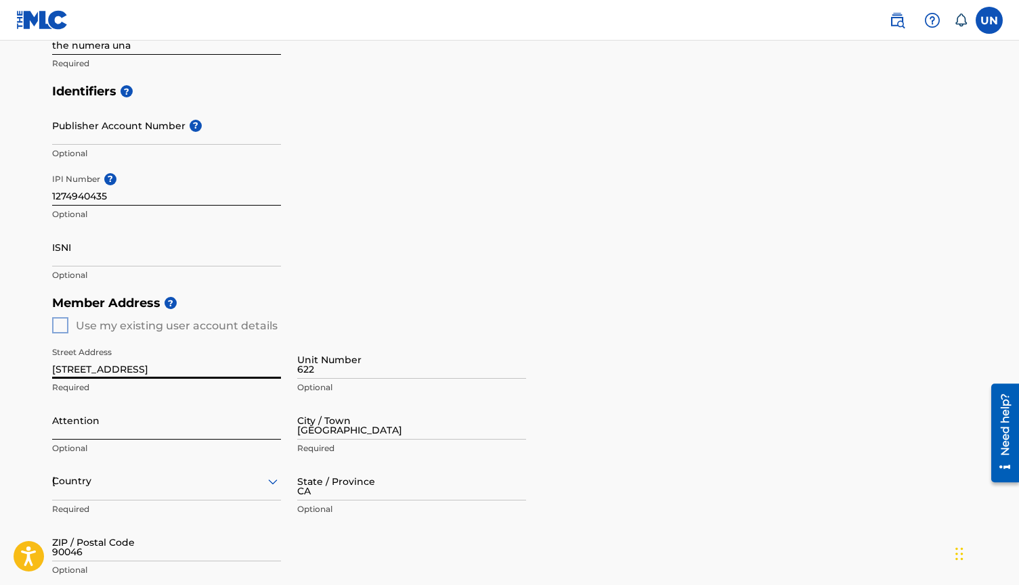
type input "[EMAIL_ADDRESS][DOMAIN_NAME]"
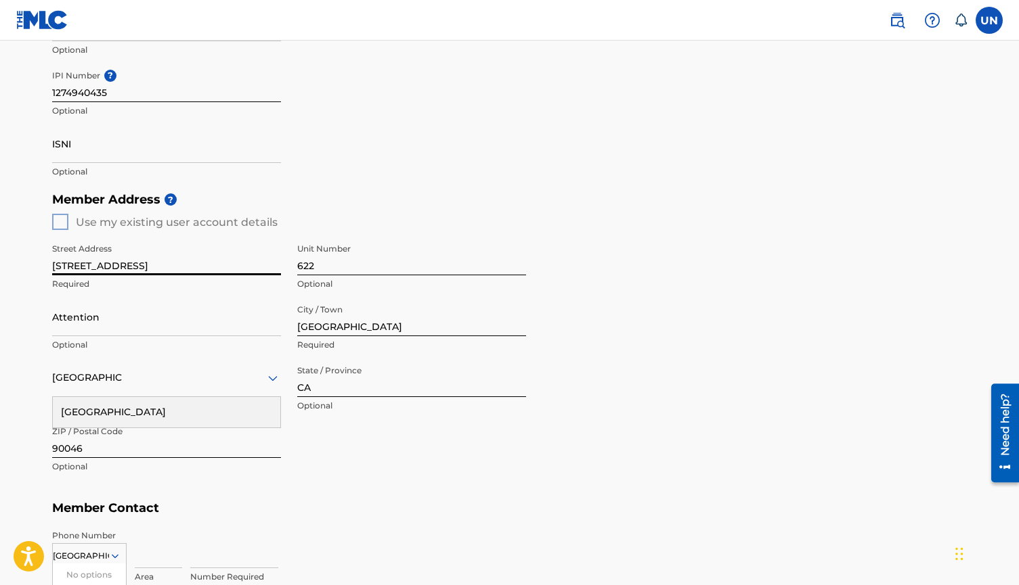
click at [495, 433] on div "Street Address [STREET_ADDRESS] Optional Attention Optional City / Town [GEOGRA…" at bounding box center [289, 358] width 474 height 257
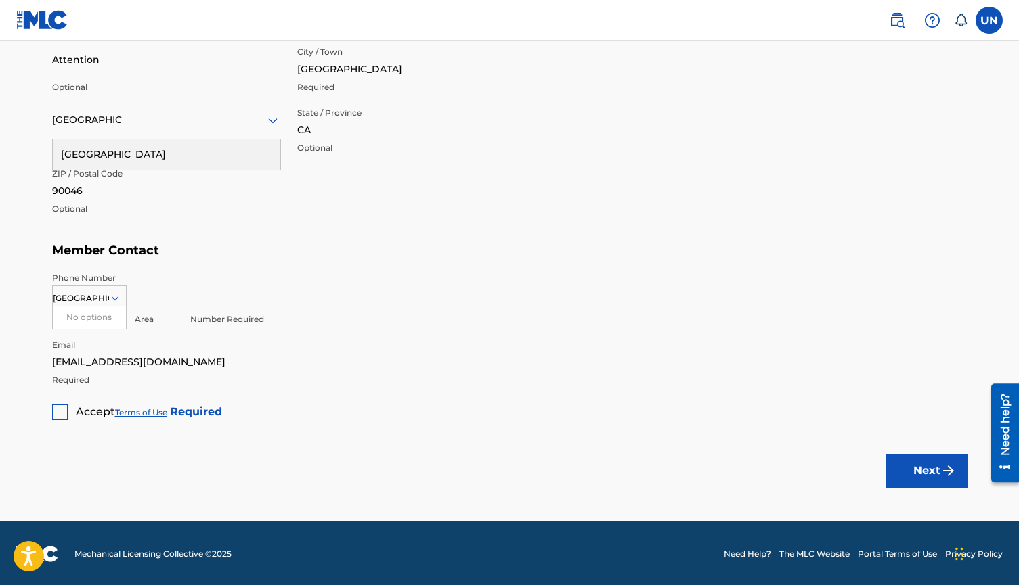
scroll to position [656, 0]
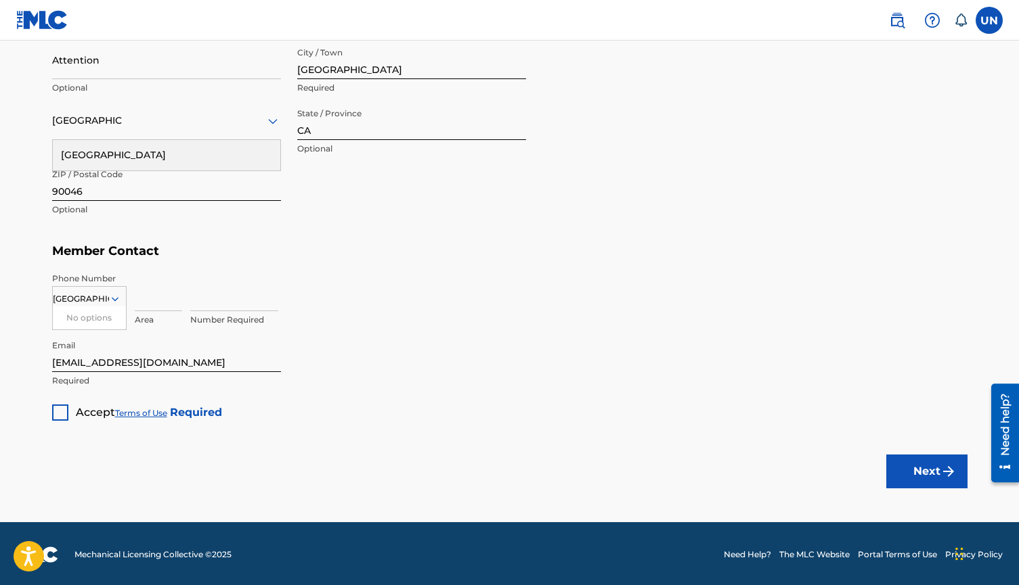
click at [144, 319] on p "Area" at bounding box center [158, 320] width 47 height 12
click at [144, 305] on input at bounding box center [158, 292] width 47 height 39
type input "310"
type input "2457089"
click at [64, 411] on div at bounding box center [60, 413] width 16 height 16
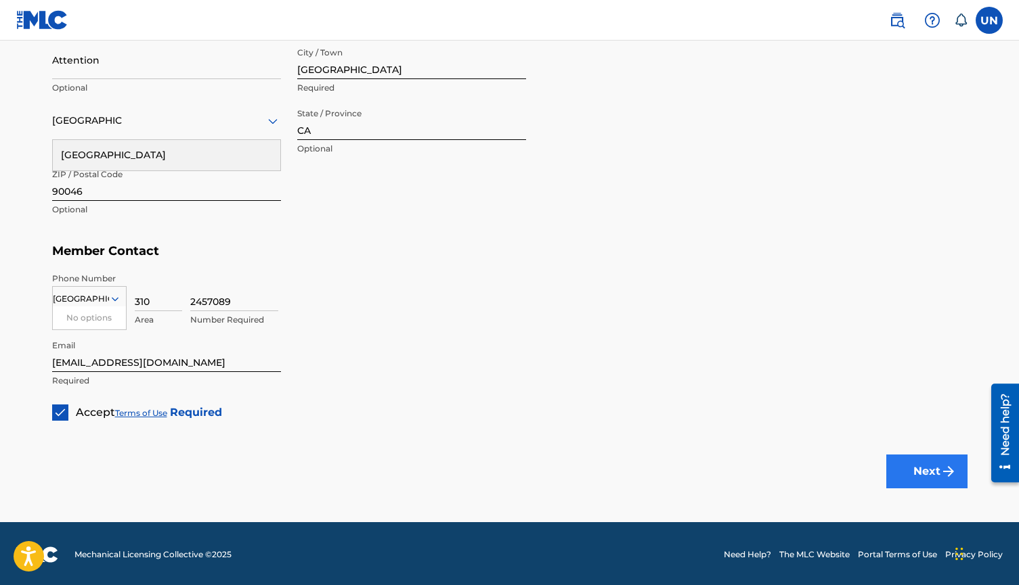
click at [925, 465] on button "Next" at bounding box center [926, 472] width 81 height 34
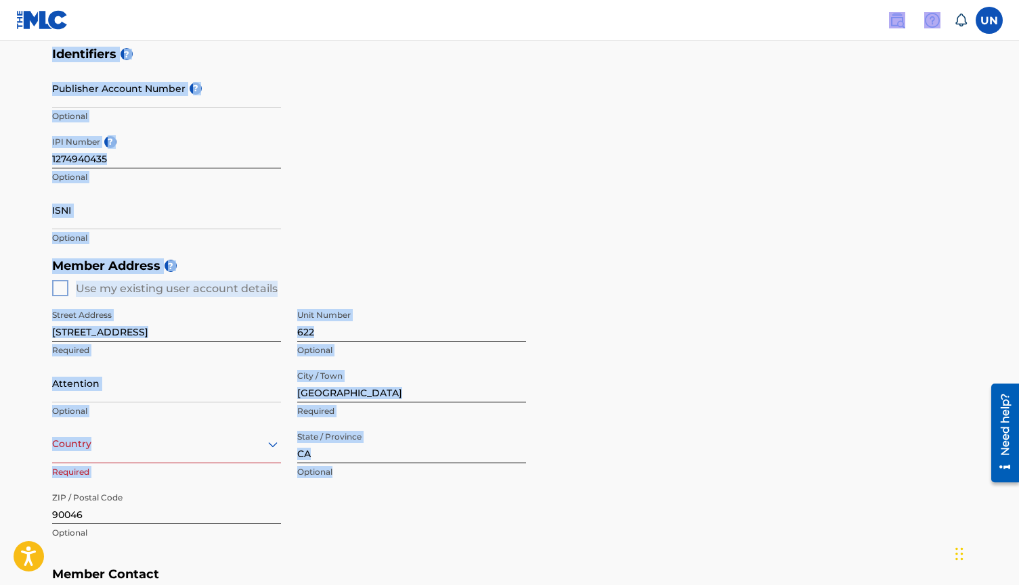
scroll to position [55, 0]
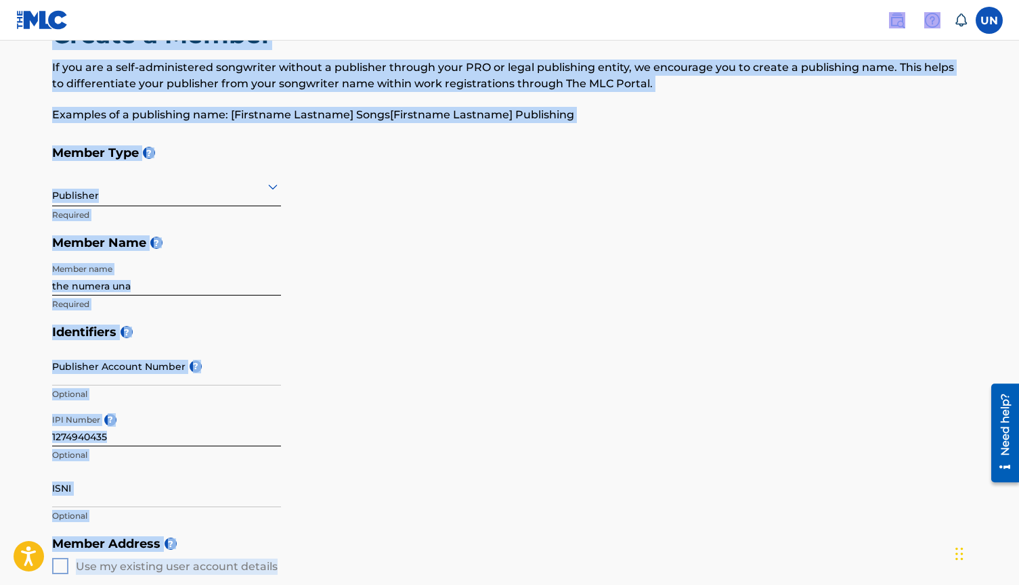
drag, startPoint x: 622, startPoint y: 229, endPoint x: 620, endPoint y: -79, distance: 308.6
click at [620, 0] on html "Accessibility Screen-Reader Guide, Feedback, and Issue Reporting | New window C…" at bounding box center [509, 237] width 1019 height 585
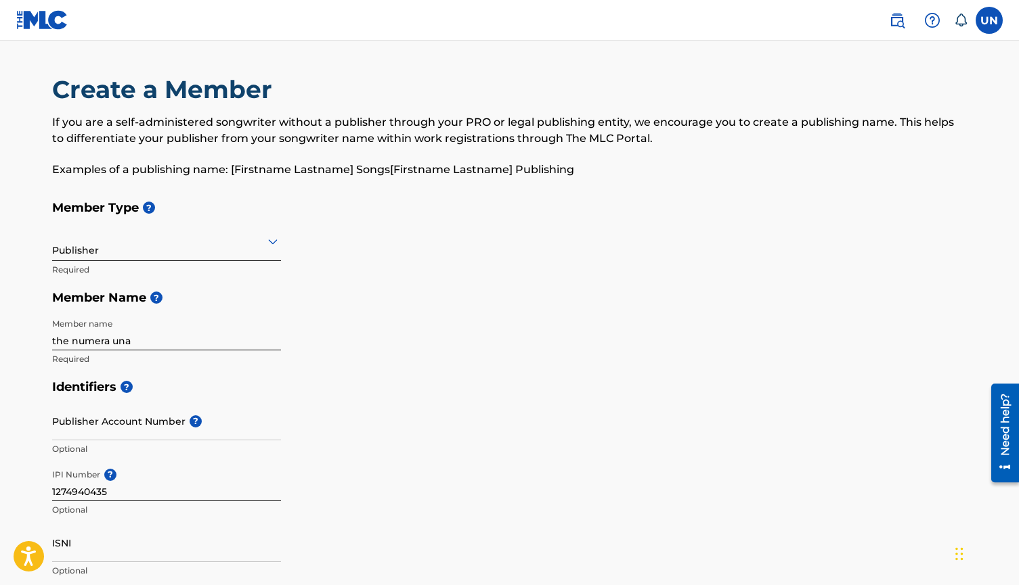
click at [558, 269] on div "Member Type ? Publisher Required Member Name ? Member name the numera una Requi…" at bounding box center [509, 283] width 915 height 179
click at [133, 335] on input "the numera una" at bounding box center [166, 331] width 229 height 39
type input "the numera una publishing"
click at [602, 375] on h5 "Identifiers ?" at bounding box center [509, 387] width 915 height 29
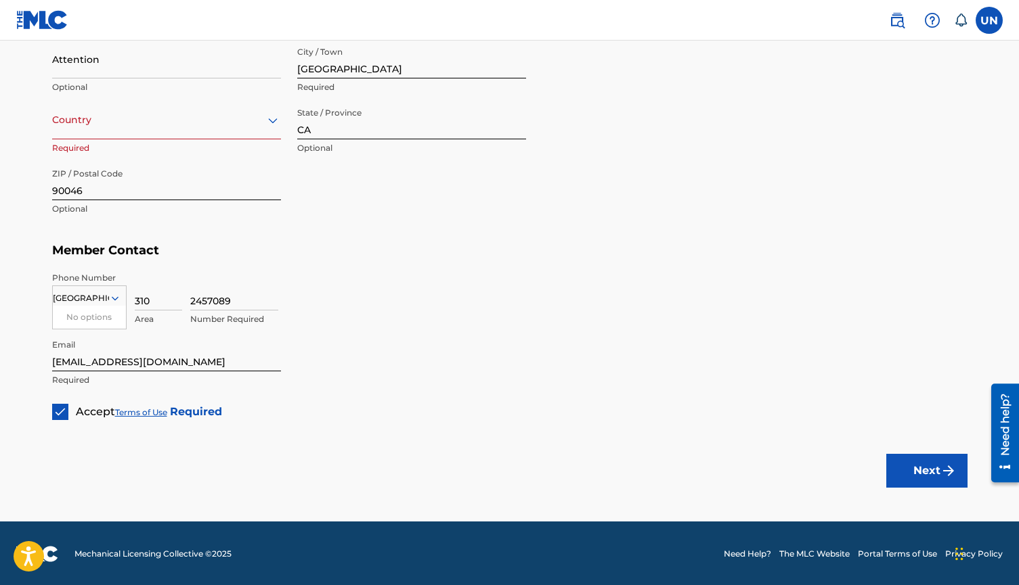
scroll to position [656, 0]
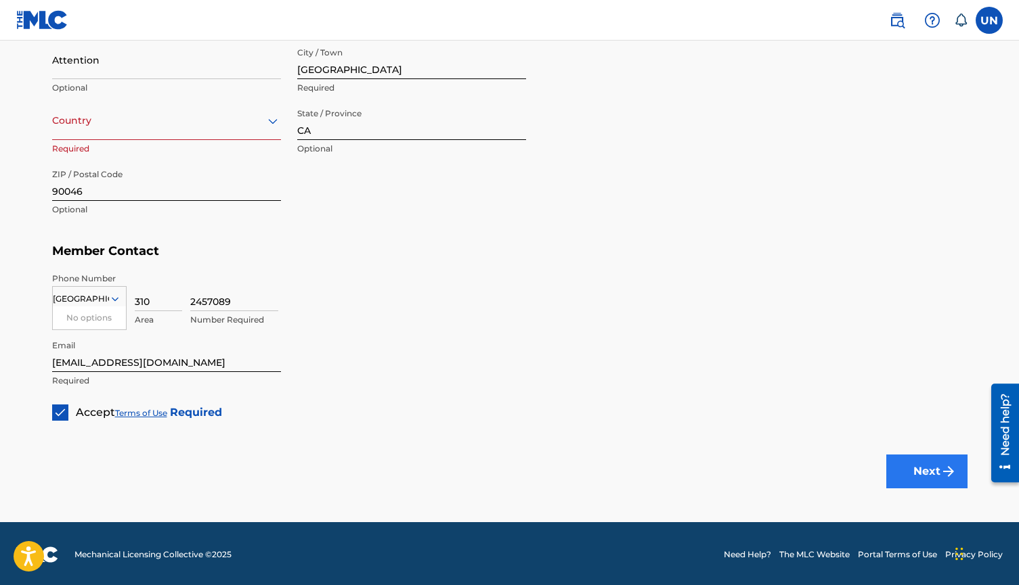
click at [902, 478] on button "Next" at bounding box center [926, 472] width 81 height 34
click at [206, 116] on div at bounding box center [166, 120] width 229 height 17
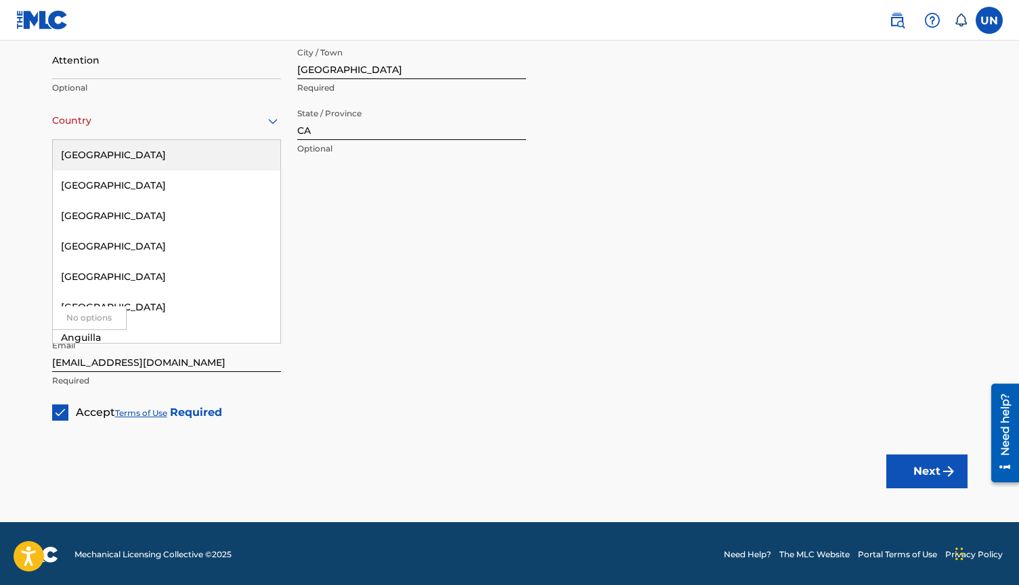
click at [115, 160] on div "[GEOGRAPHIC_DATA]" at bounding box center [166, 155] width 227 height 30
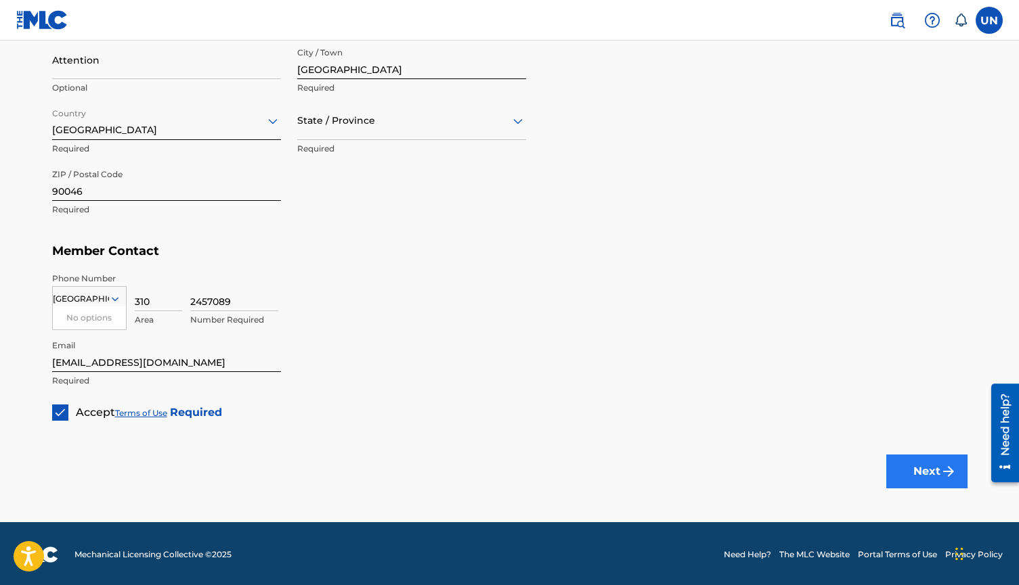
click at [919, 464] on button "Next" at bounding box center [926, 472] width 81 height 34
click at [493, 118] on div at bounding box center [411, 120] width 229 height 17
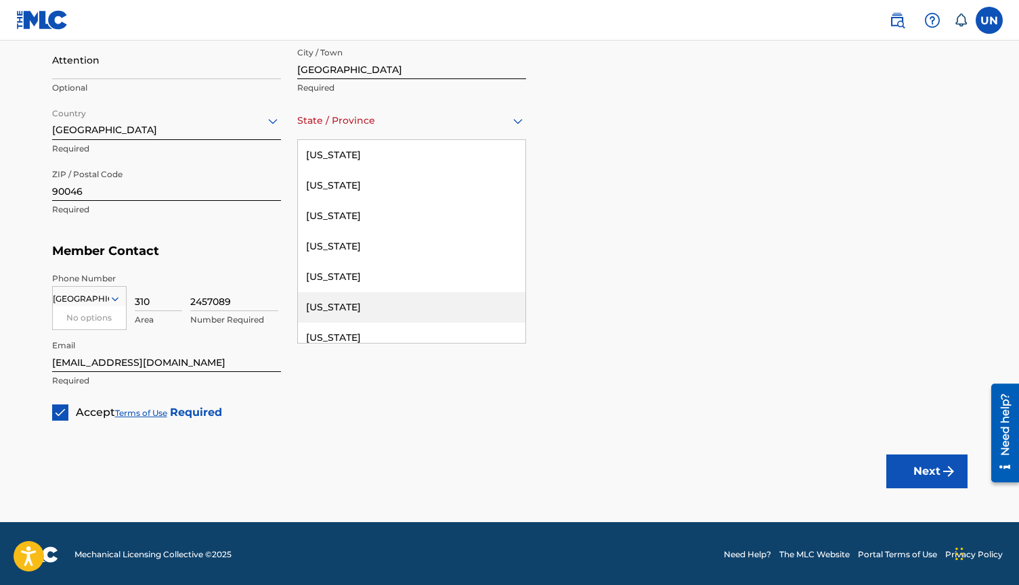
click at [338, 305] on div "[US_STATE]" at bounding box center [411, 307] width 227 height 30
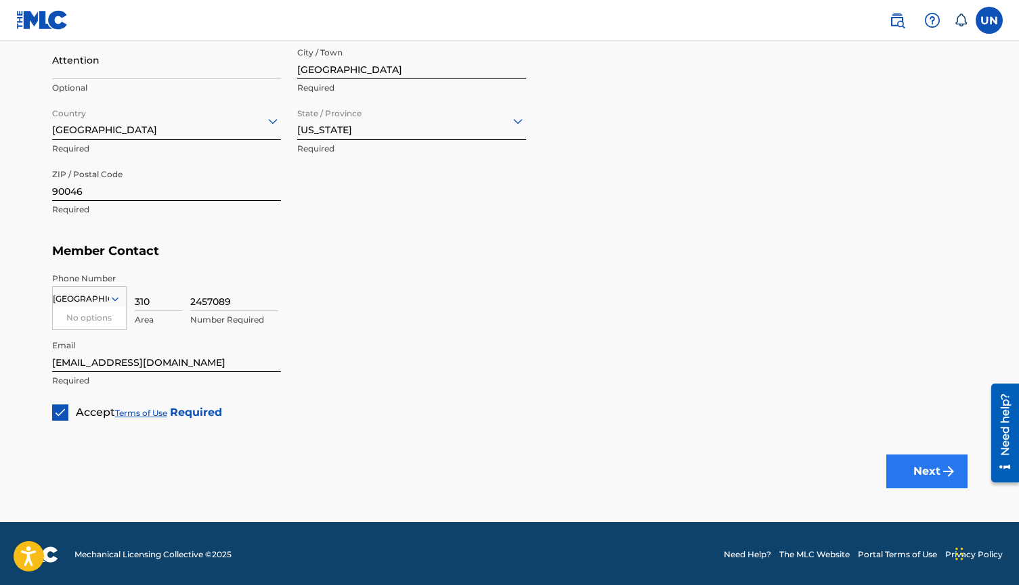
click at [929, 464] on button "Next" at bounding box center [926, 472] width 81 height 34
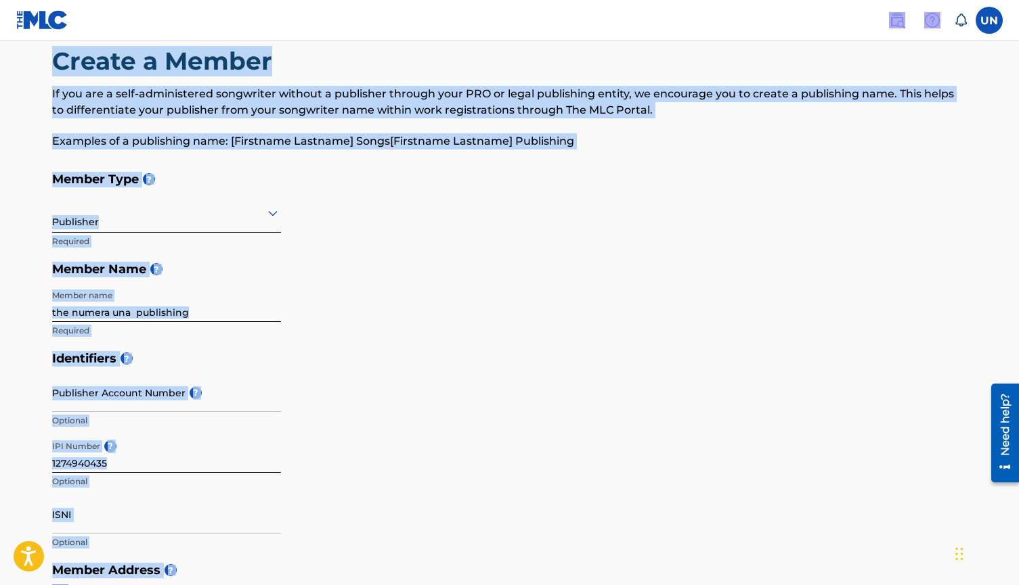
scroll to position [0, 0]
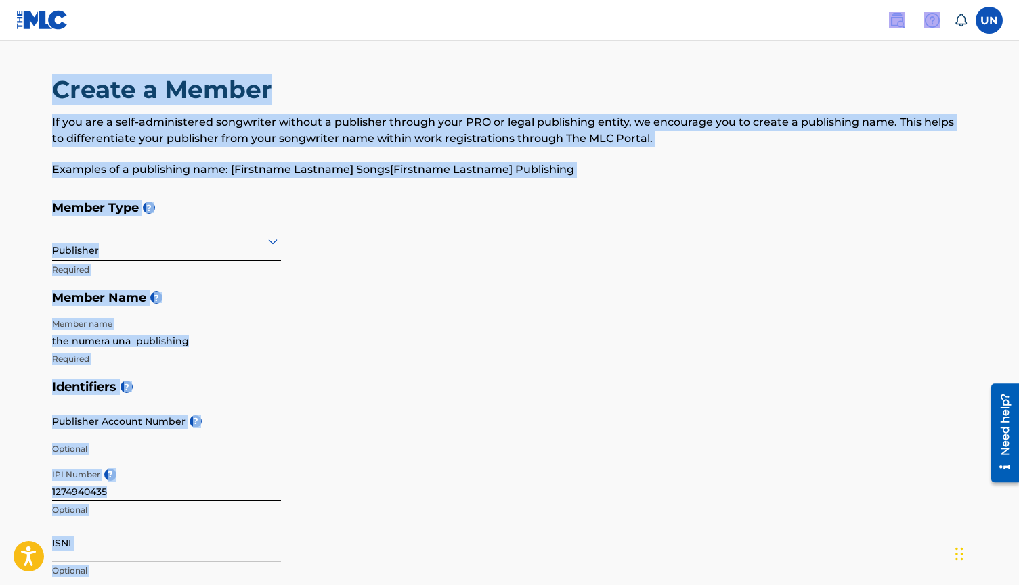
drag, startPoint x: 719, startPoint y: 156, endPoint x: 719, endPoint y: -49, distance: 205.1
click at [719, 0] on html "Accessibility Screen-Reader Guide, Feedback, and Issue Reporting | New window C…" at bounding box center [509, 292] width 1019 height 585
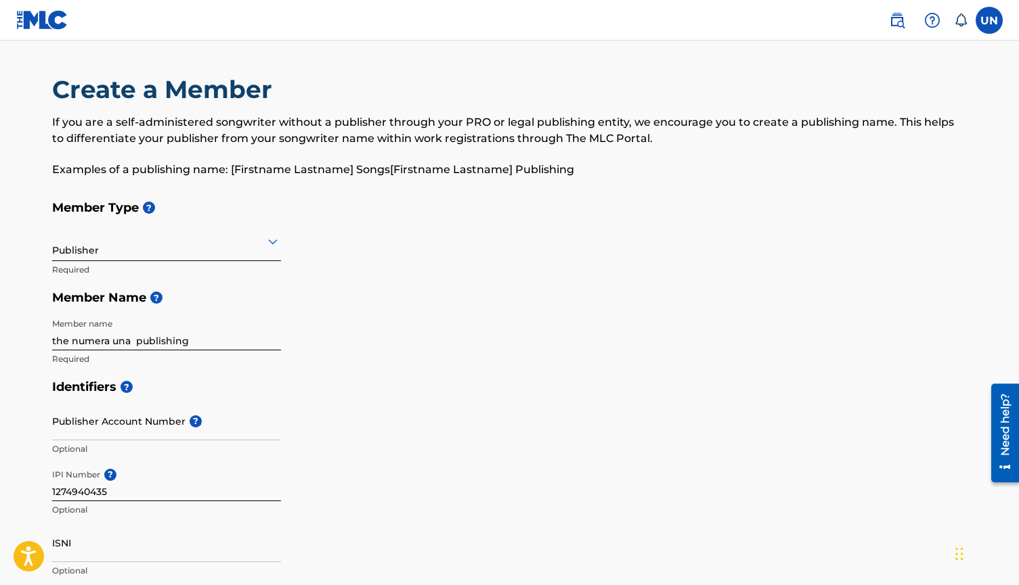
click at [585, 289] on h5 "Member Name ?" at bounding box center [509, 298] width 915 height 29
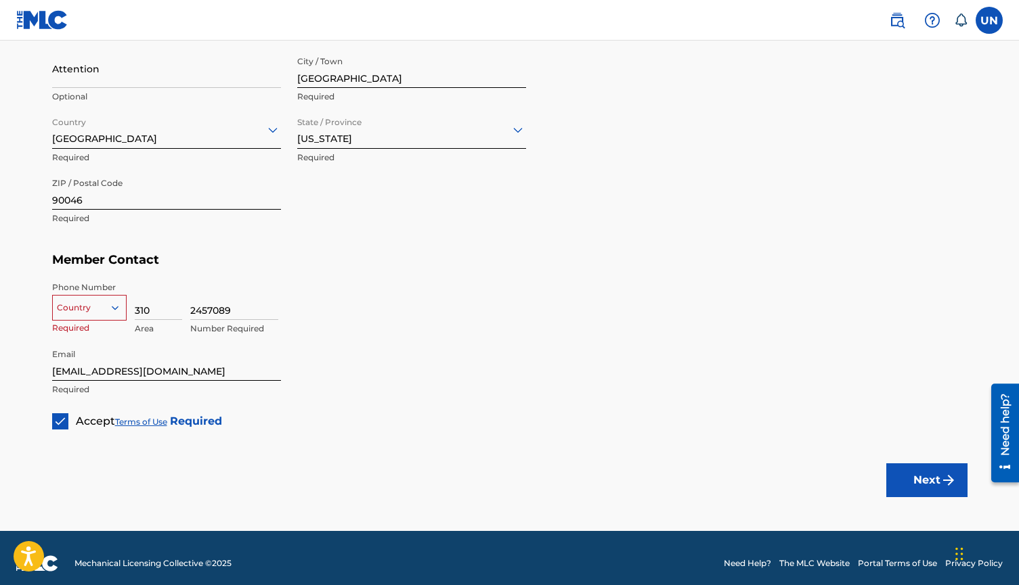
scroll to position [656, 0]
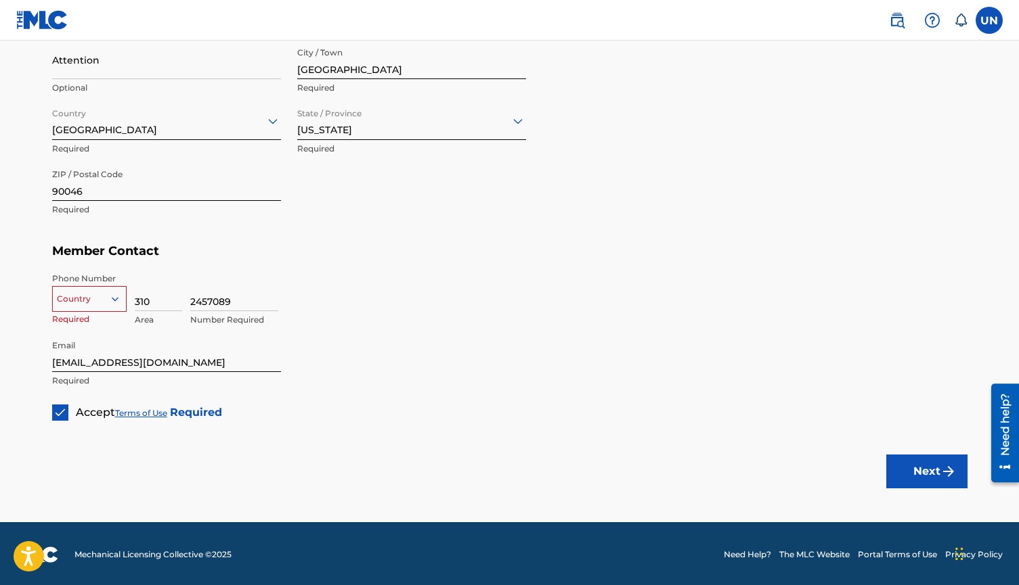
click at [97, 300] on div at bounding box center [89, 299] width 73 height 15
click at [81, 325] on div "US, [GEOGRAPHIC_DATA] +1" at bounding box center [89, 333] width 73 height 53
click at [918, 473] on button "Next" at bounding box center [926, 472] width 81 height 34
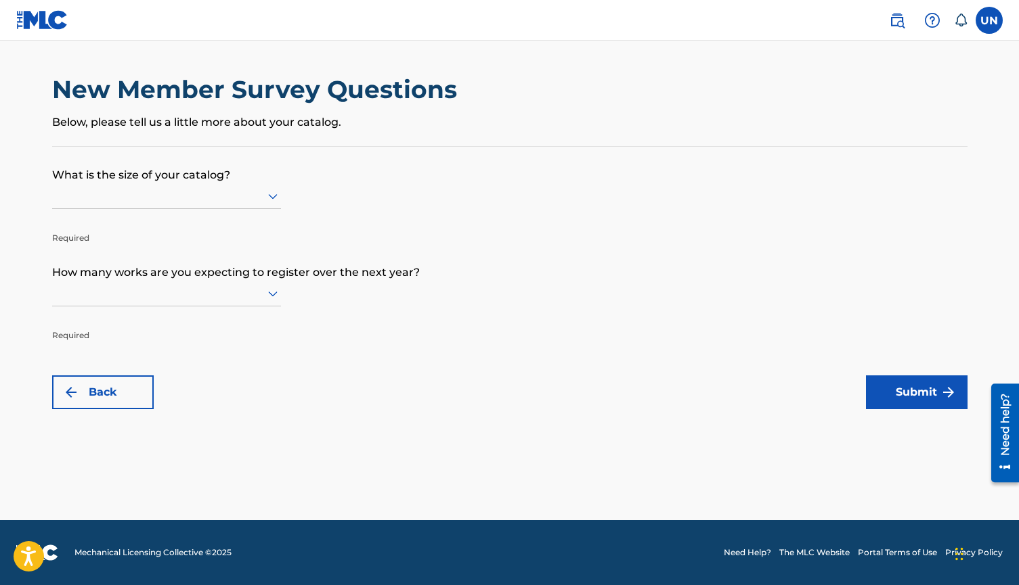
click at [239, 204] on div at bounding box center [166, 195] width 229 height 17
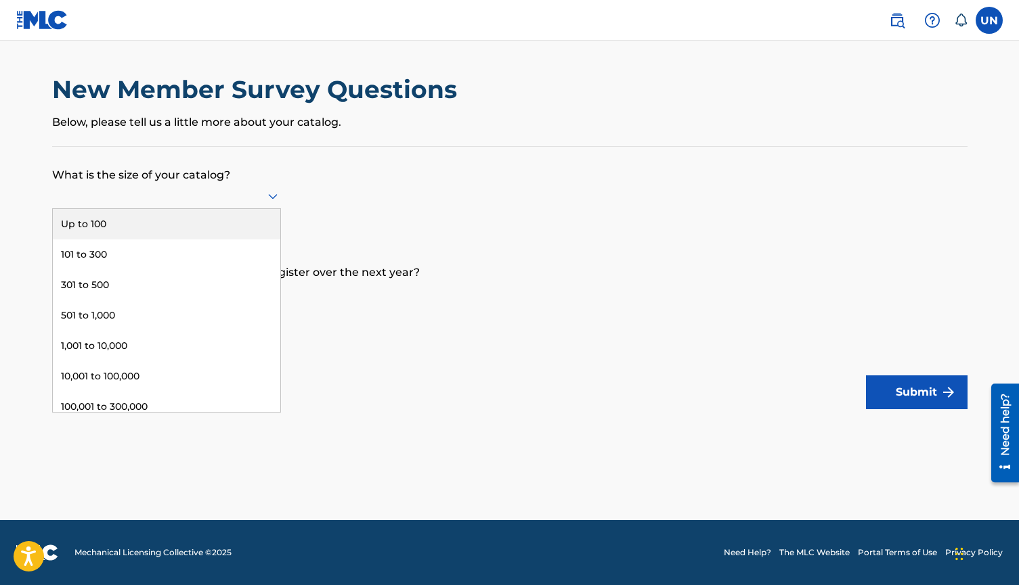
click at [200, 229] on div "Up to 100" at bounding box center [166, 224] width 227 height 30
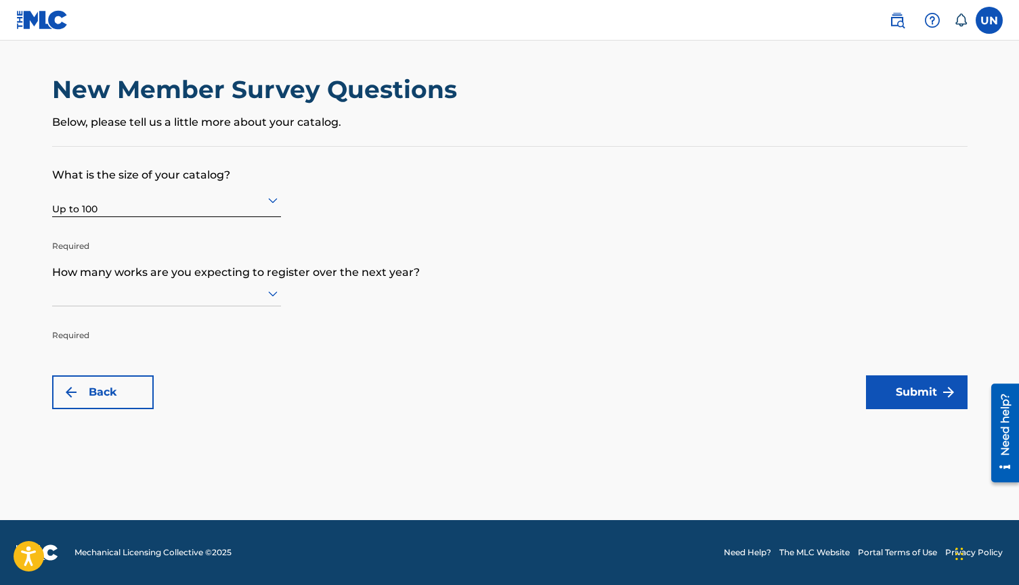
click at [159, 276] on p "How many works are you expecting to register over the next year?" at bounding box center [509, 262] width 915 height 37
click at [131, 302] on div at bounding box center [166, 293] width 229 height 17
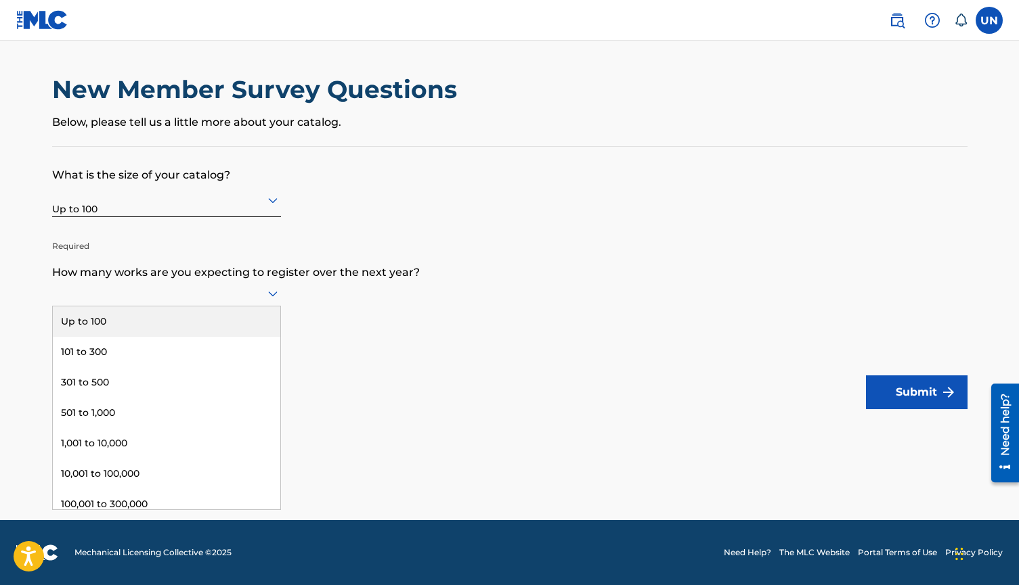
click at [106, 337] on div "Up to 100" at bounding box center [166, 322] width 227 height 30
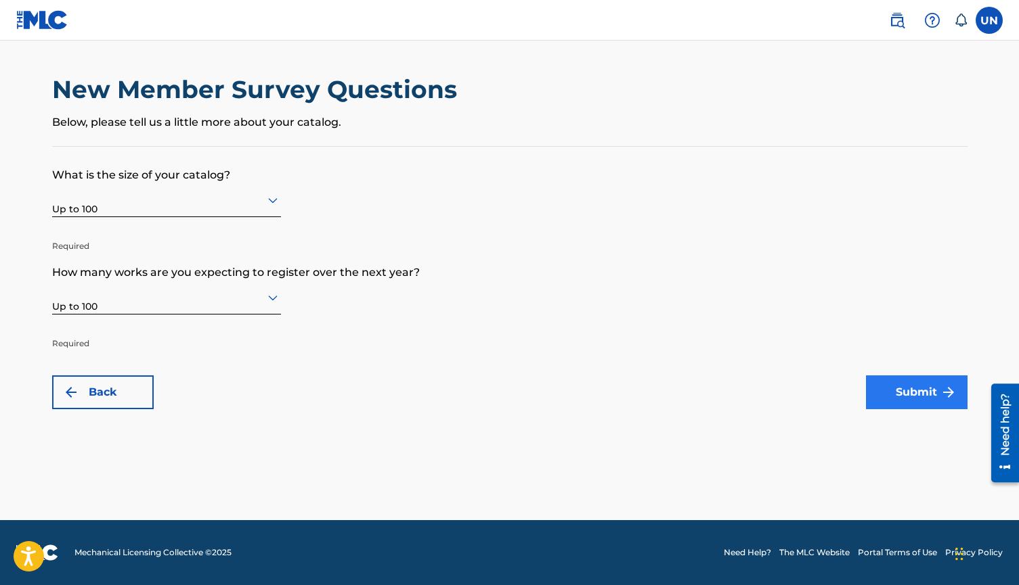
click at [883, 385] on button "Submit" at bounding box center [917, 393] width 102 height 34
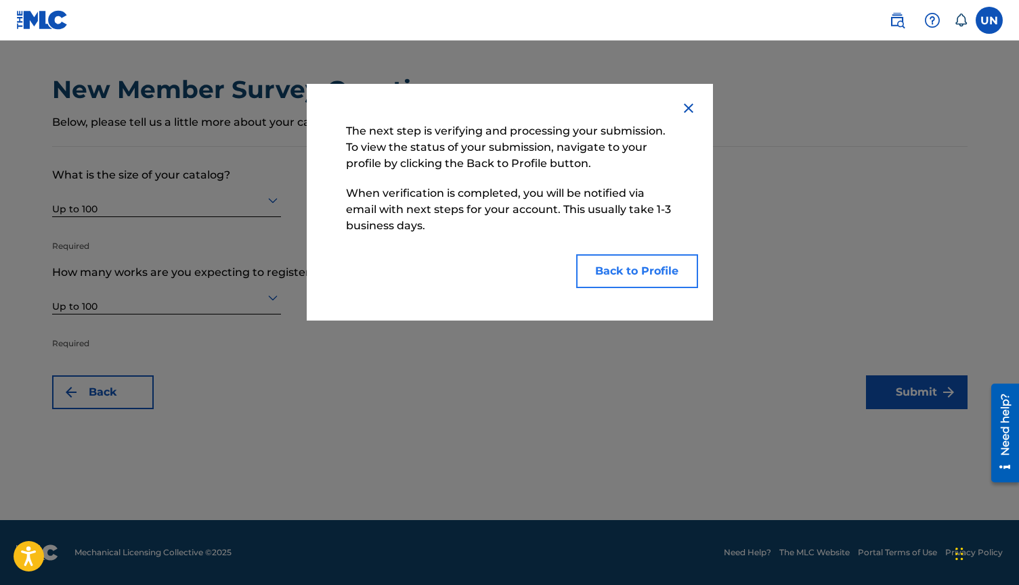
click at [661, 265] on button "Back to Profile" at bounding box center [637, 271] width 122 height 34
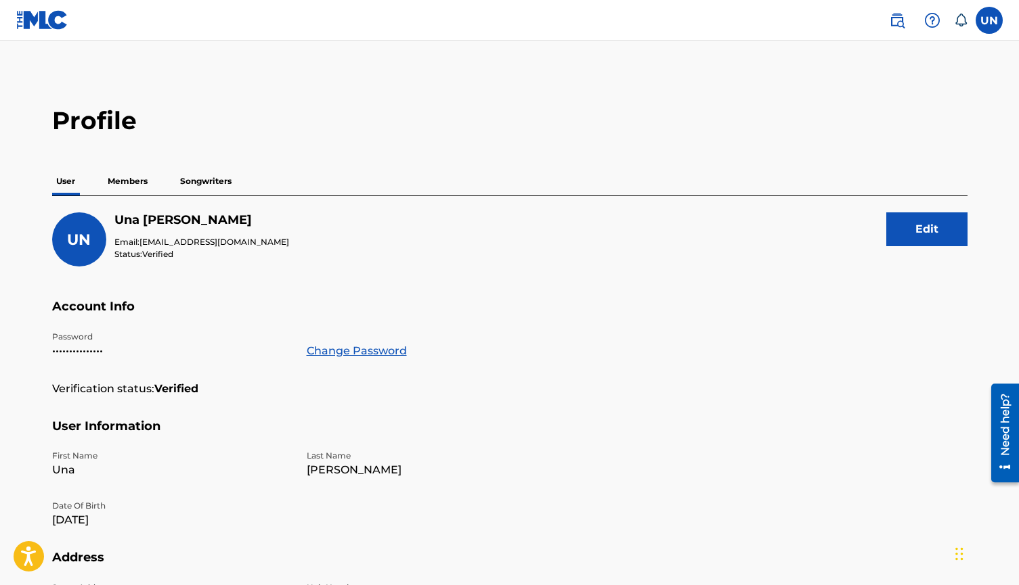
click at [125, 179] on p "Members" at bounding box center [128, 181] width 48 height 28
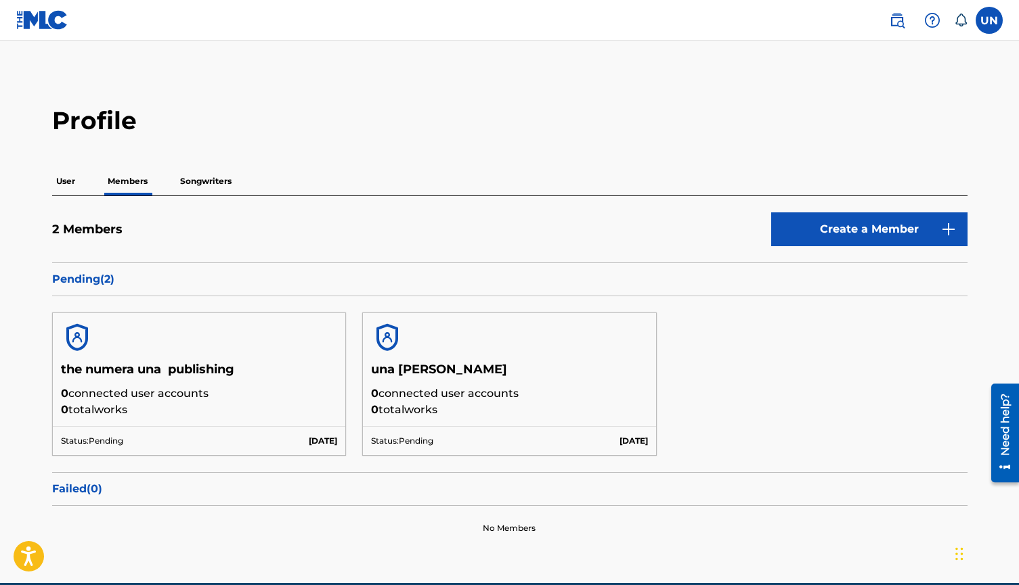
click at [181, 177] on p "Songwriters" at bounding box center [206, 181] width 60 height 28
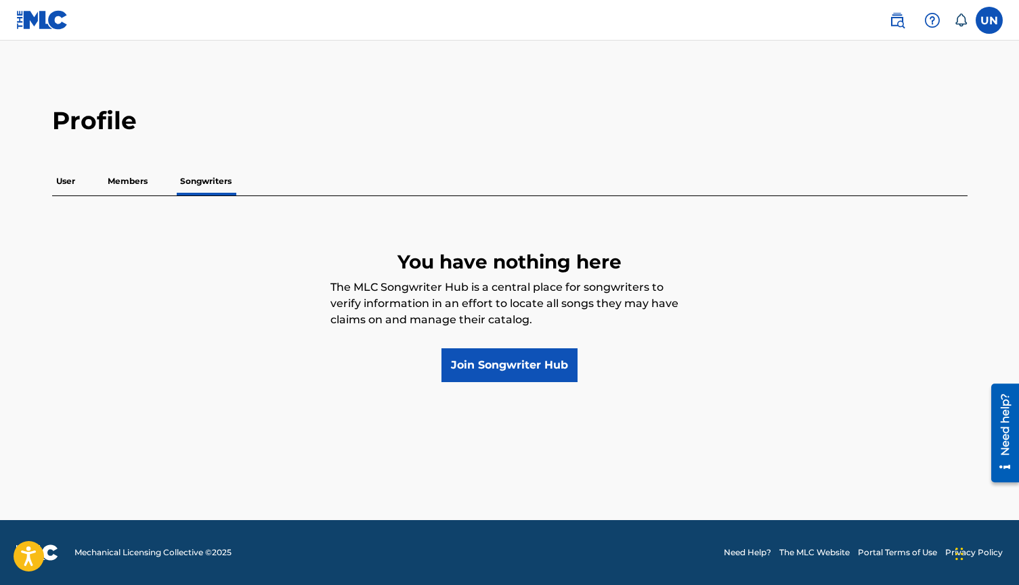
click at [130, 182] on p "Members" at bounding box center [128, 181] width 48 height 28
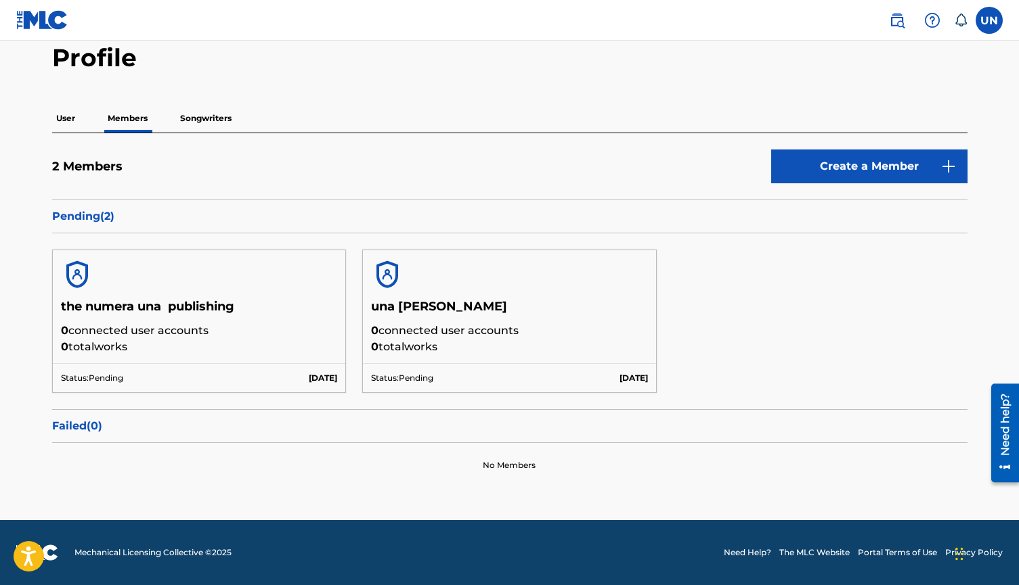
scroll to position [62, 0]
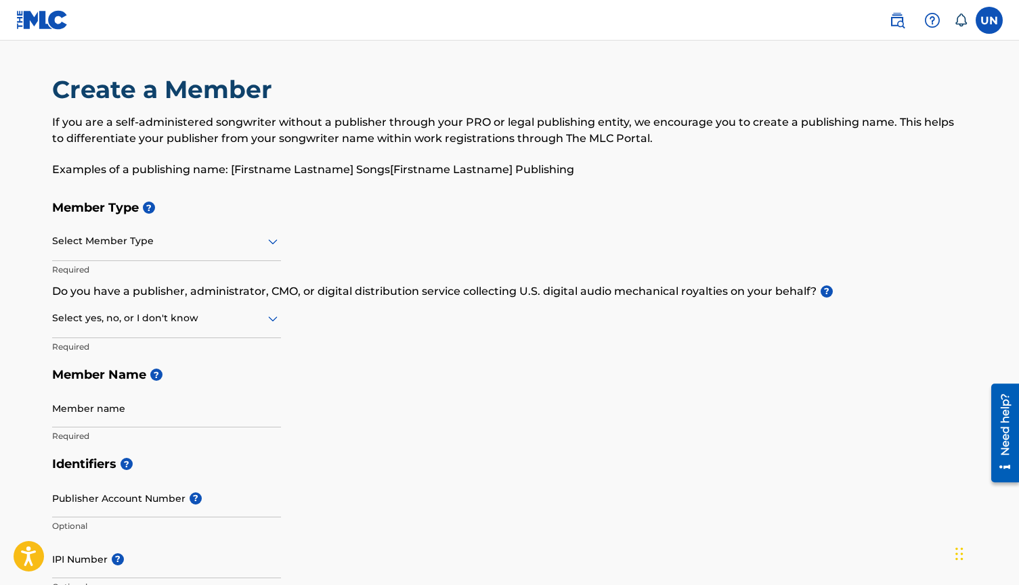
click at [24, 22] on img at bounding box center [42, 20] width 52 height 20
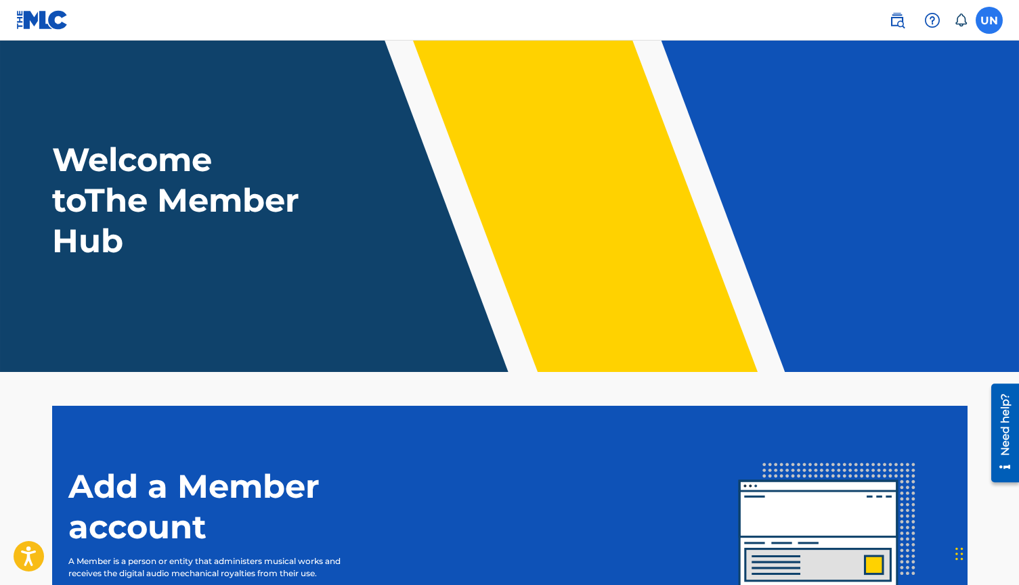
click at [992, 19] on label at bounding box center [988, 20] width 27 height 27
click at [989, 20] on input "UN Una [PERSON_NAME] [EMAIL_ADDRESS][DOMAIN_NAME] Notification Preferences Prof…" at bounding box center [989, 20] width 0 height 0
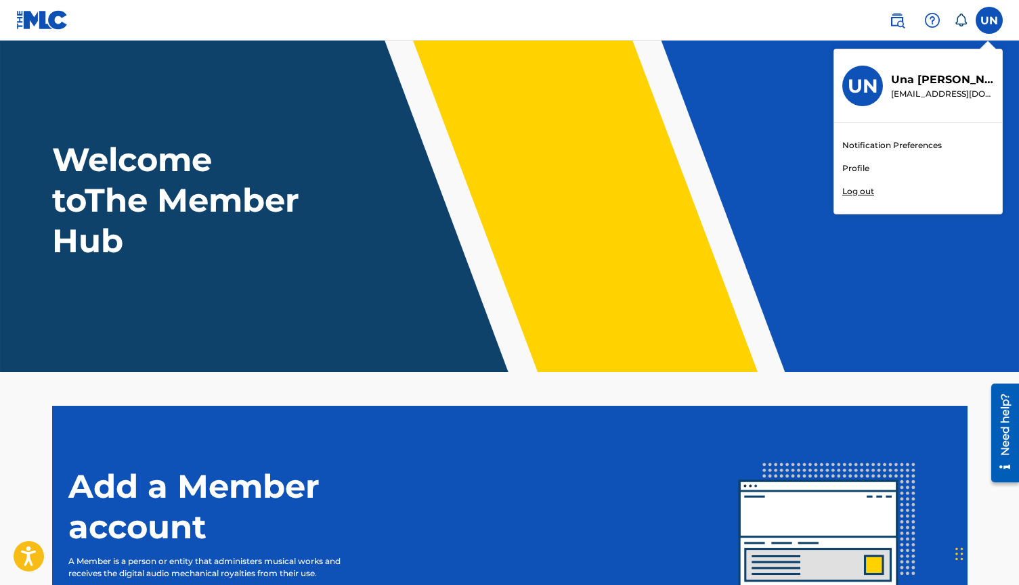
click at [891, 84] on p "[PERSON_NAME]" at bounding box center [942, 80] width 103 height 16
click at [989, 20] on input "UN Una [PERSON_NAME] [EMAIL_ADDRESS][DOMAIN_NAME] Notification Preferences Prof…" at bounding box center [989, 20] width 0 height 0
click at [908, 83] on p "[PERSON_NAME]" at bounding box center [942, 80] width 103 height 16
click at [989, 20] on input "UN Una [PERSON_NAME] [EMAIL_ADDRESS][DOMAIN_NAME] Notification Preferences Prof…" at bounding box center [989, 20] width 0 height 0
click at [843, 91] on div "UN" at bounding box center [862, 86] width 41 height 41
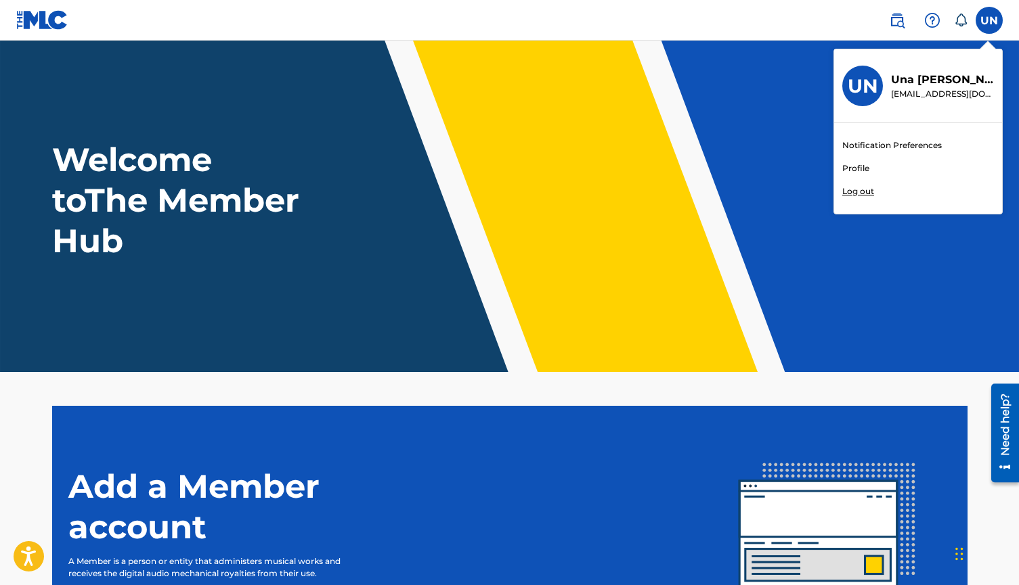
click at [989, 20] on input "UN Una [PERSON_NAME] [EMAIL_ADDRESS][DOMAIN_NAME] Notification Preferences Prof…" at bounding box center [989, 20] width 0 height 0
click at [420, 187] on div "Welcome to The Member Hub" at bounding box center [510, 200] width 948 height 122
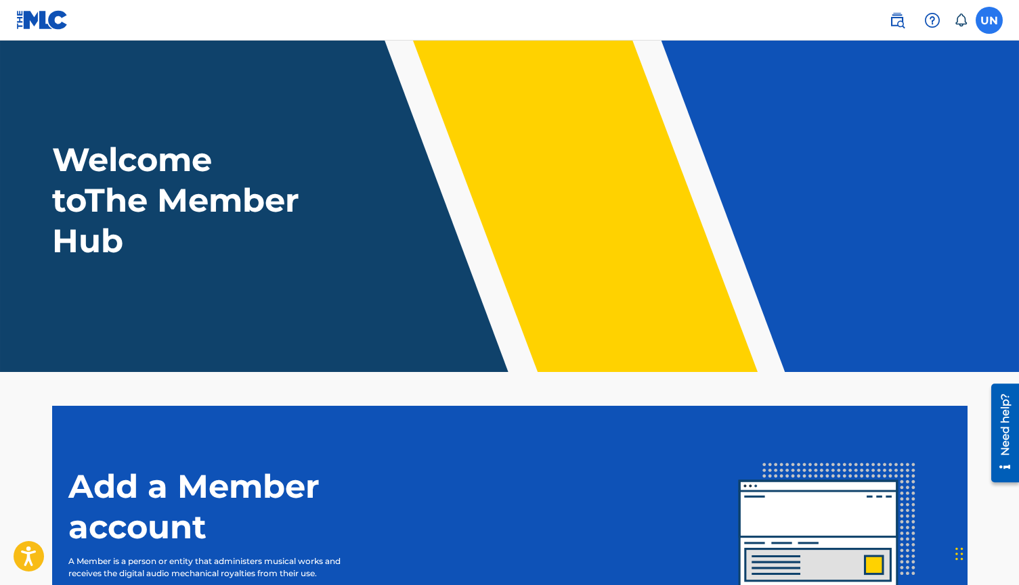
click at [980, 20] on label at bounding box center [988, 20] width 27 height 27
click at [989, 20] on input "UN Una [PERSON_NAME] [EMAIL_ADDRESS][DOMAIN_NAME] Notification Preferences Prof…" at bounding box center [989, 20] width 0 height 0
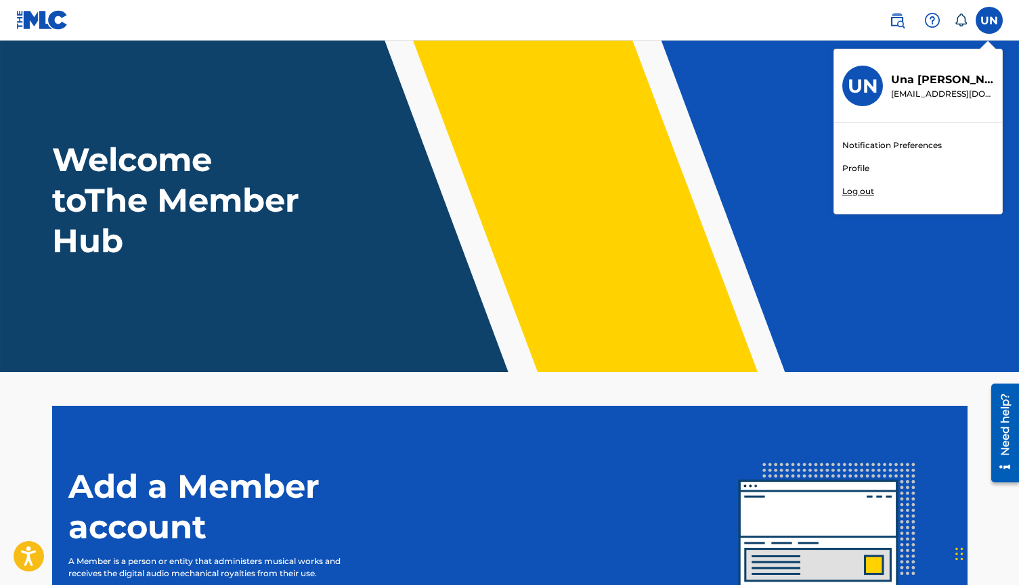
click at [800, 184] on div "Welcome to The Member Hub" at bounding box center [510, 200] width 948 height 122
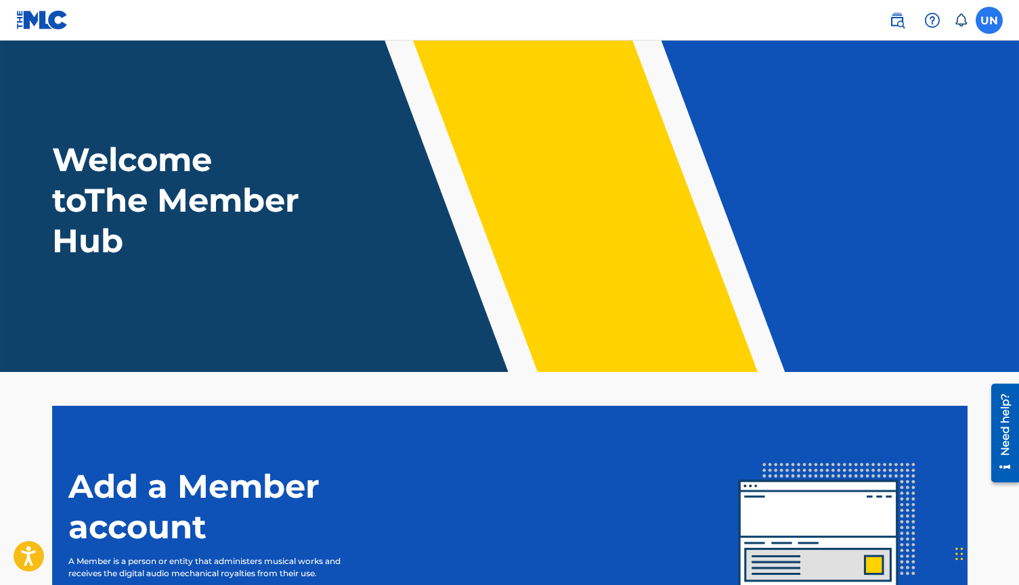
click at [997, 29] on label at bounding box center [988, 20] width 27 height 27
click at [989, 20] on input "UN Una [PERSON_NAME] [EMAIL_ADDRESS][DOMAIN_NAME] Notification Preferences Prof…" at bounding box center [989, 20] width 0 height 0
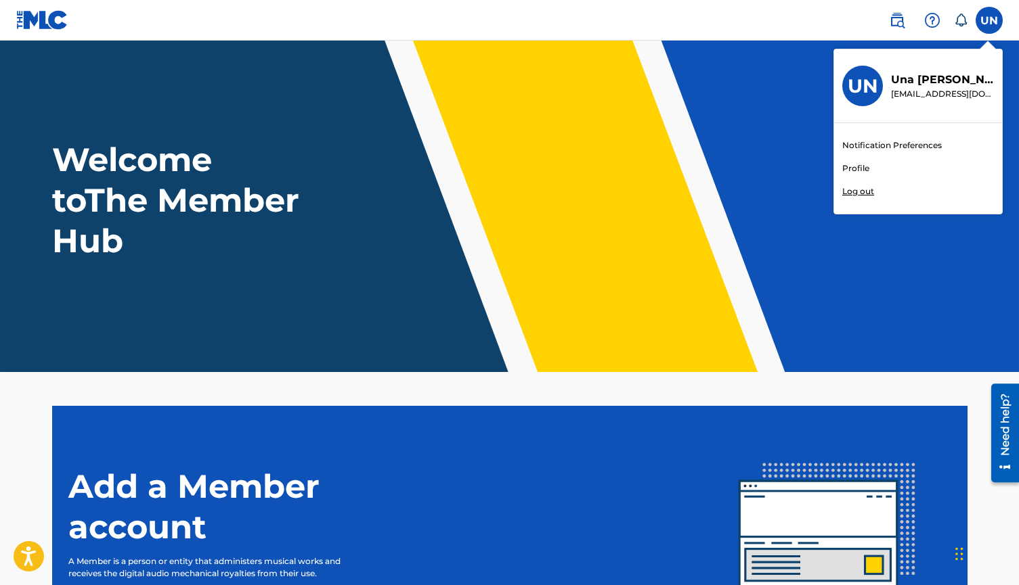
click at [854, 175] on div "Notification Preferences Profile Log out" at bounding box center [918, 168] width 168 height 91
click at [989, 20] on input "UN Una [PERSON_NAME] [EMAIL_ADDRESS][DOMAIN_NAME] Notification Preferences Prof…" at bounding box center [989, 20] width 0 height 0
click at [854, 173] on link "Profile" at bounding box center [855, 168] width 27 height 12
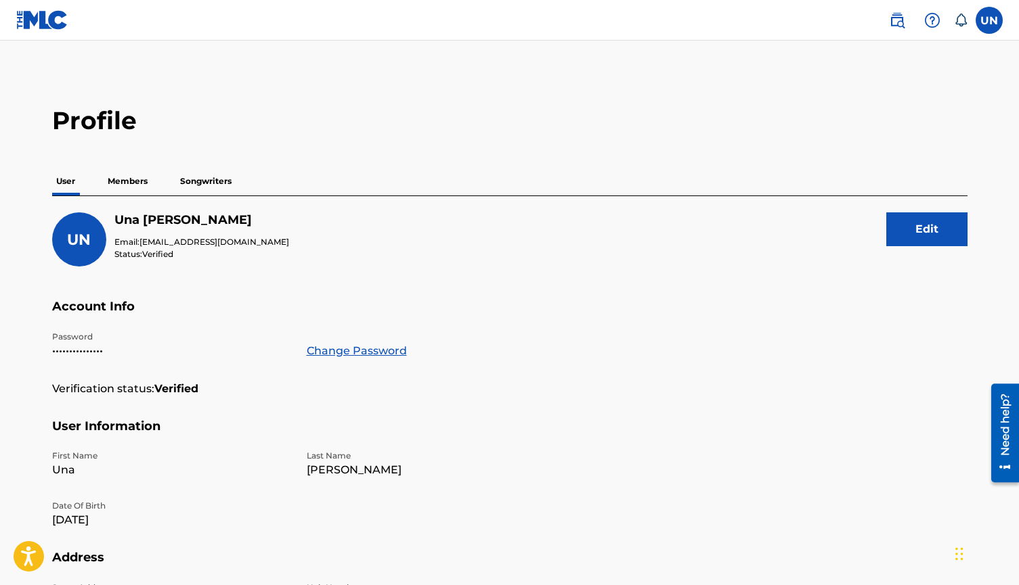
click at [135, 176] on p "Members" at bounding box center [128, 181] width 48 height 28
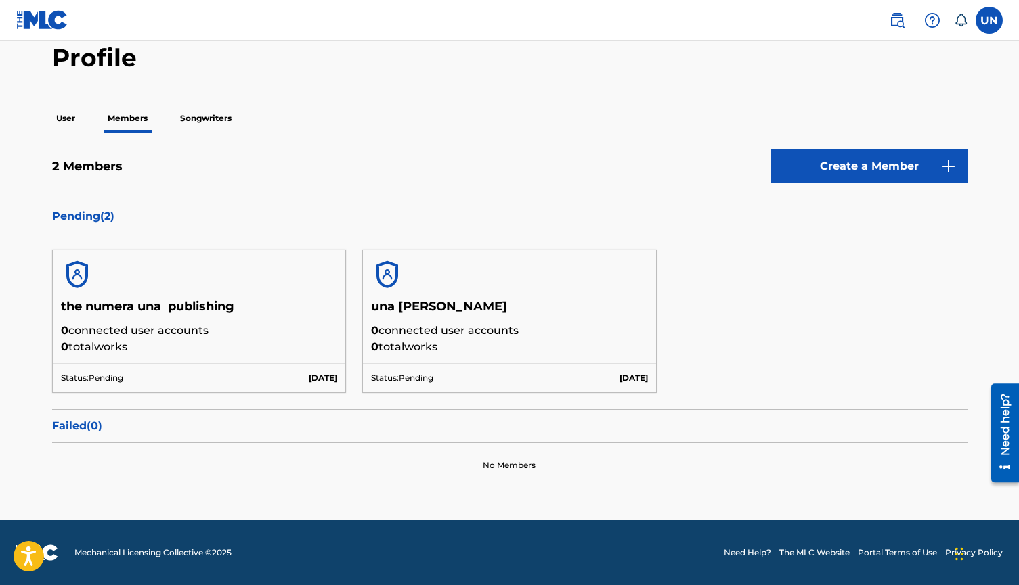
scroll to position [62, 0]
